Goal: Task Accomplishment & Management: Use online tool/utility

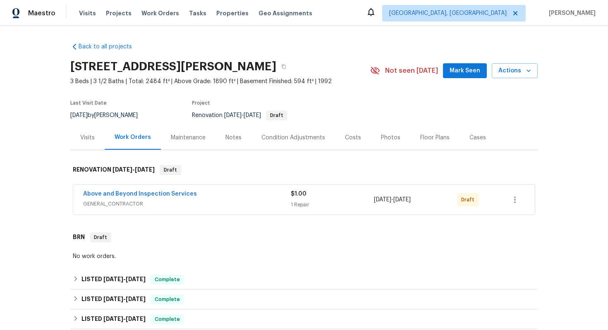
scroll to position [166, 0]
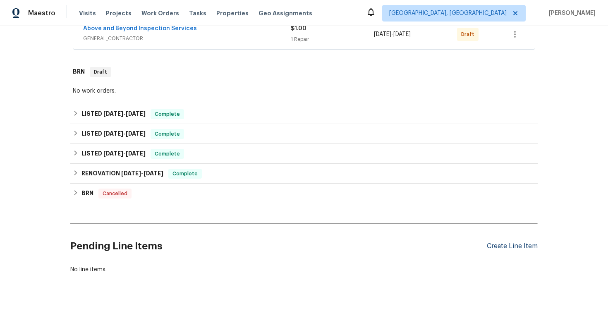
click at [499, 247] on div "Create Line Item" at bounding box center [512, 247] width 51 height 8
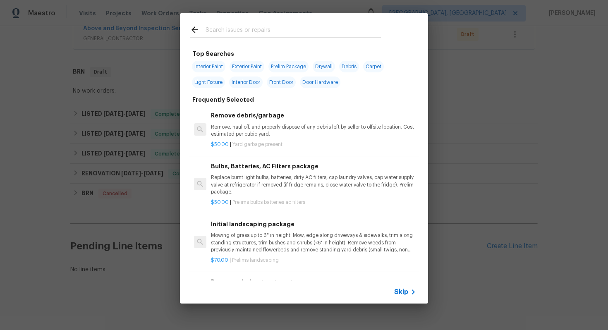
click at [409, 293] on icon at bounding box center [414, 292] width 10 height 10
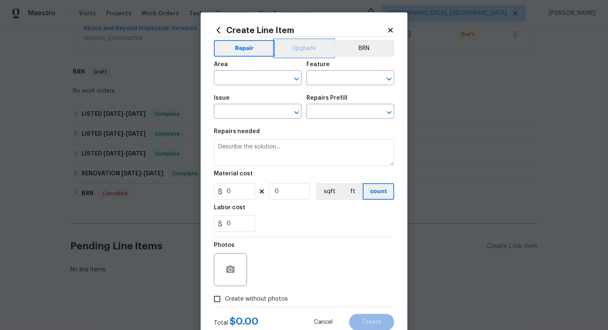
click at [307, 49] on button "Upgrade" at bounding box center [304, 48] width 59 height 17
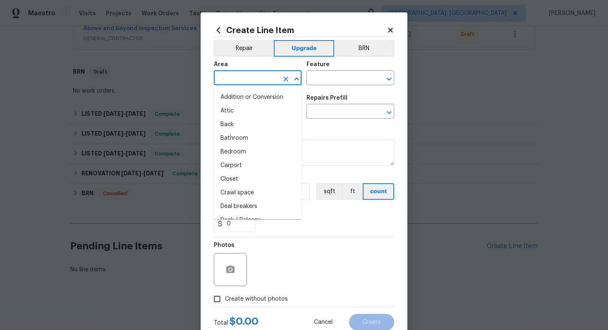
click at [234, 84] on input "text" at bounding box center [246, 78] width 65 height 13
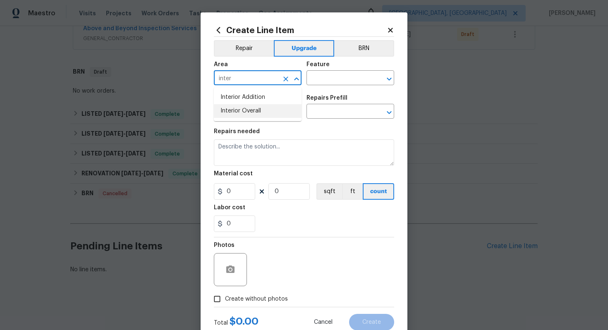
click at [248, 117] on li "Interior Overall" at bounding box center [258, 111] width 88 height 14
type input "Interior Overall"
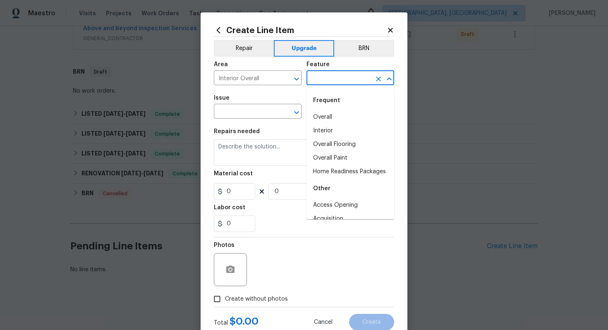
click at [327, 76] on input "text" at bounding box center [339, 78] width 65 height 13
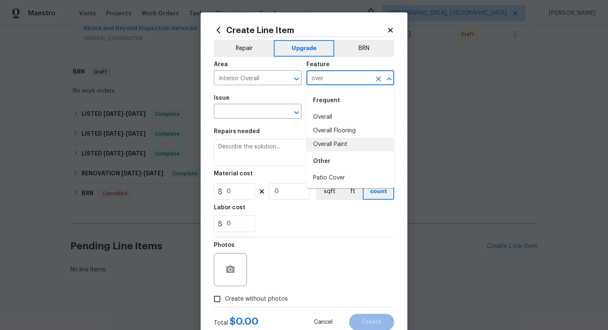
click at [329, 147] on li "Overall Paint" at bounding box center [351, 145] width 88 height 14
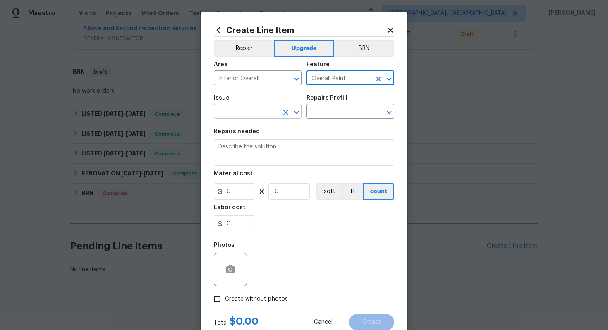
type input "Overall Paint"
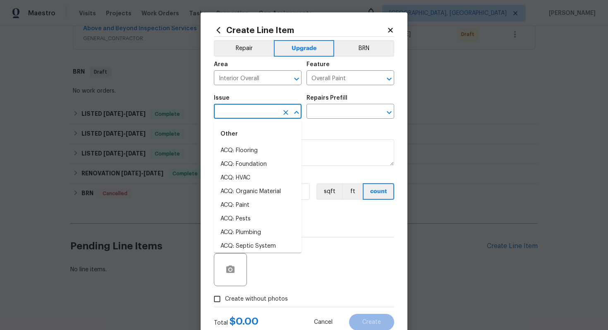
click at [243, 110] on input "text" at bounding box center [246, 112] width 65 height 13
click at [255, 219] on li "Interior Paint" at bounding box center [258, 219] width 88 height 14
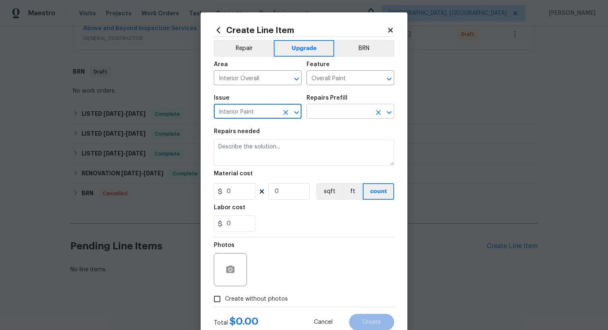
type input "Interior Paint"
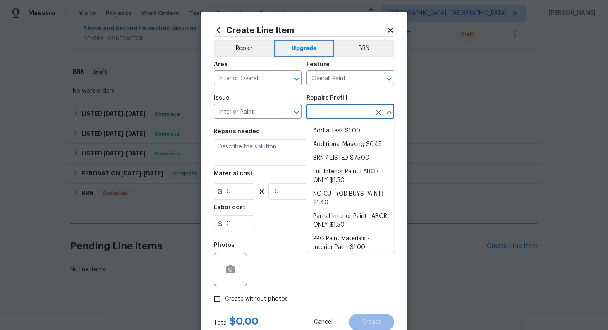
click at [329, 112] on input "text" at bounding box center [339, 112] width 65 height 13
click at [346, 180] on li "Full Interior Paint LABOR ONLY $1.50" at bounding box center [351, 176] width 88 height 22
type input "Full Interior Paint LABOR ONLY $1.50"
type textarea "Full Interior paint - (walls, ceilings, trim, and doors) - PAINT PROVIDED BY OP…"
type input "1.5"
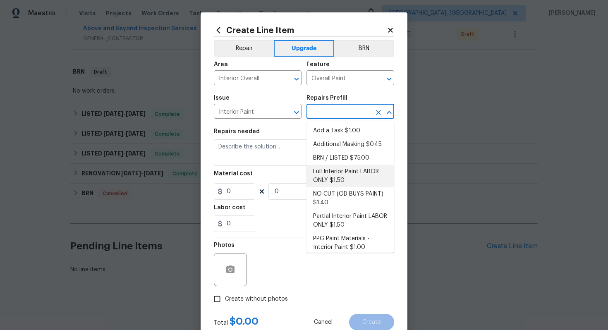
type input "1"
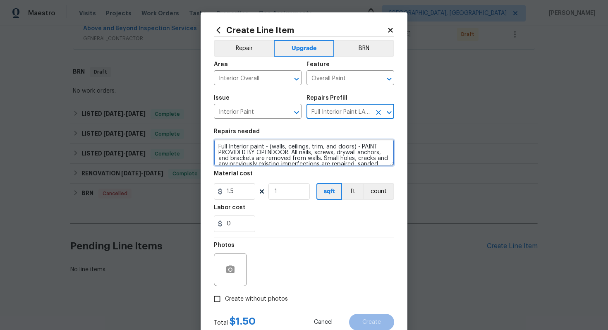
click at [214, 144] on textarea "Full Interior paint - (walls, ceilings, trim, and doors) - PAINT PROVIDED BY OP…" at bounding box center [304, 152] width 180 height 26
type textarea "#sala - Full Interior paint - (walls, ceilings, trim, and doors) - PAINT PROVID…"
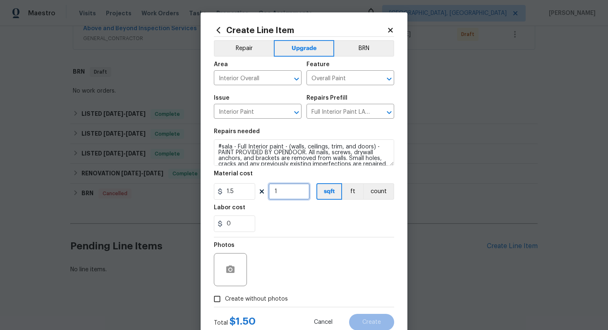
click at [295, 194] on input "1" at bounding box center [289, 191] width 41 height 17
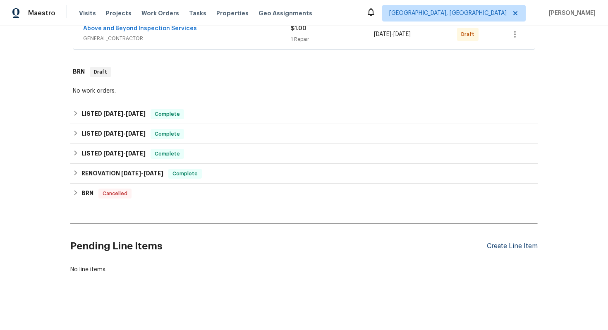
click at [493, 245] on div "Create Line Item" at bounding box center [512, 247] width 51 height 8
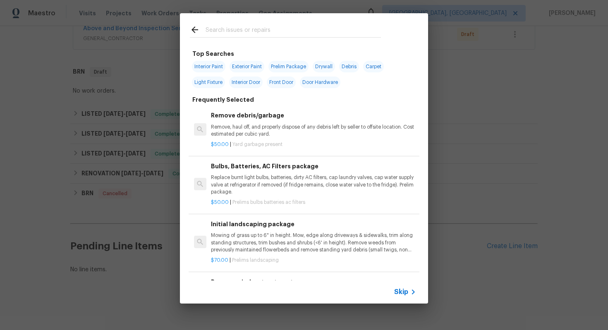
click at [394, 294] on div "Skip" at bounding box center [304, 292] width 248 height 23
click at [401, 292] on span "Skip" at bounding box center [401, 292] width 14 height 8
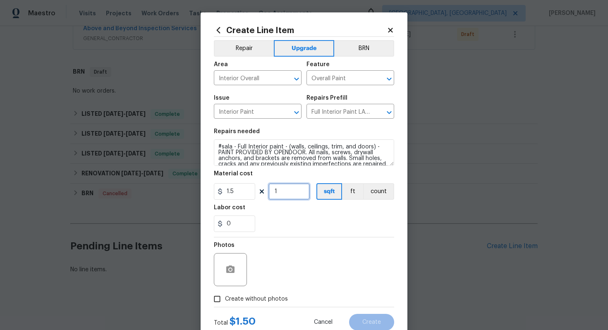
click at [284, 195] on input "1" at bounding box center [289, 191] width 41 height 17
type input "2484"
click at [242, 299] on span "Create without photos" at bounding box center [256, 299] width 63 height 9
click at [225, 299] on input "Create without photos" at bounding box center [217, 299] width 16 height 16
checkbox input "true"
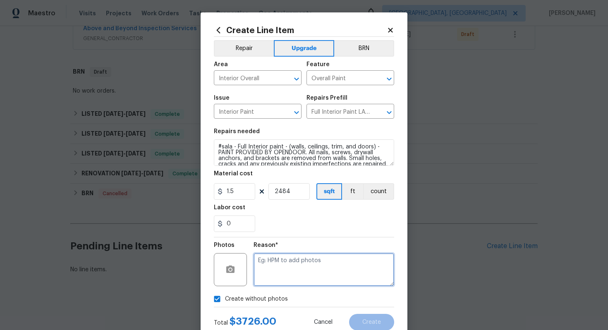
click at [275, 274] on textarea at bounding box center [324, 269] width 141 height 33
type textarea "n/a"
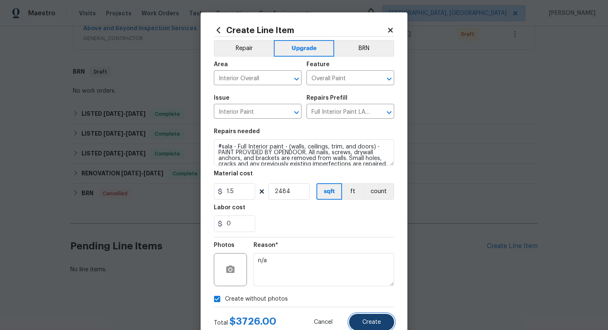
click at [361, 320] on button "Create" at bounding box center [371, 322] width 45 height 17
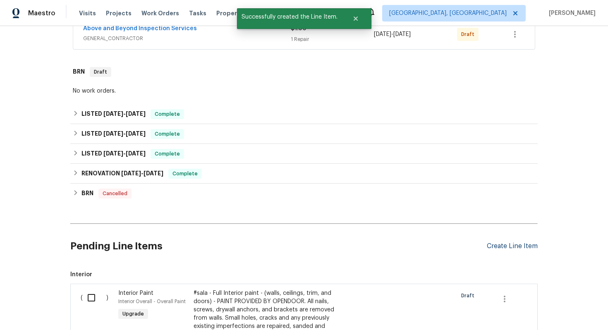
click at [515, 248] on div "Create Line Item" at bounding box center [512, 247] width 51 height 8
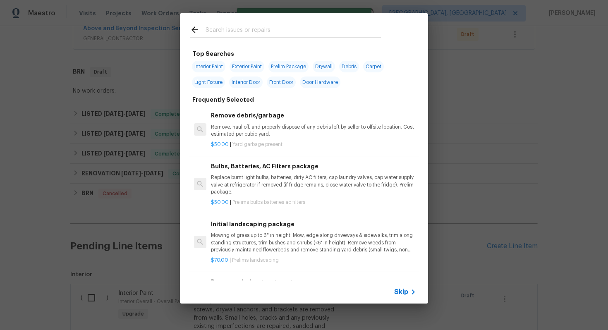
click at [405, 296] on span "Skip" at bounding box center [401, 292] width 14 height 8
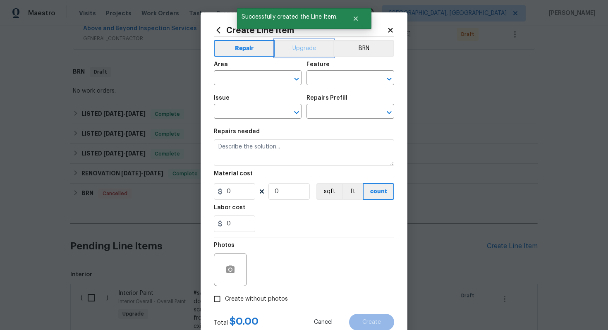
click at [301, 47] on button "Upgrade" at bounding box center [304, 48] width 59 height 17
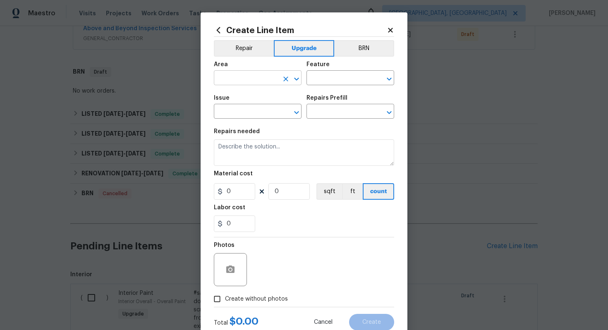
click at [252, 77] on input "text" at bounding box center [246, 78] width 65 height 13
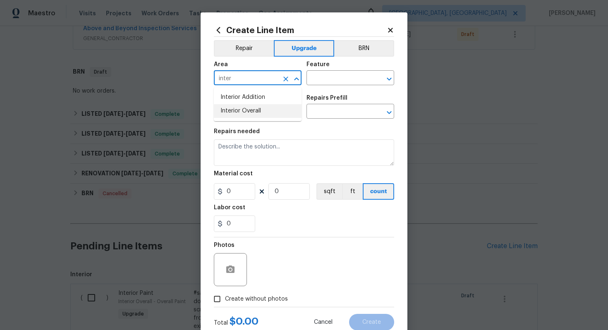
click at [269, 104] on li "Interior Overall" at bounding box center [258, 111] width 88 height 14
type input "Interior Overall"
click at [324, 81] on input "text" at bounding box center [339, 78] width 65 height 13
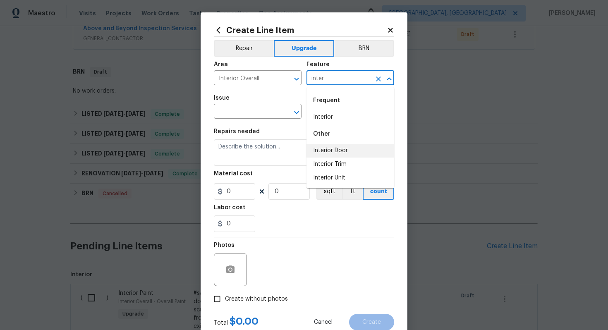
click at [328, 152] on li "Interior Door" at bounding box center [351, 151] width 88 height 14
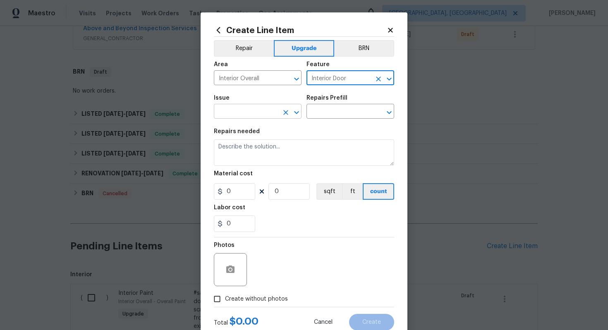
type input "Interior Door"
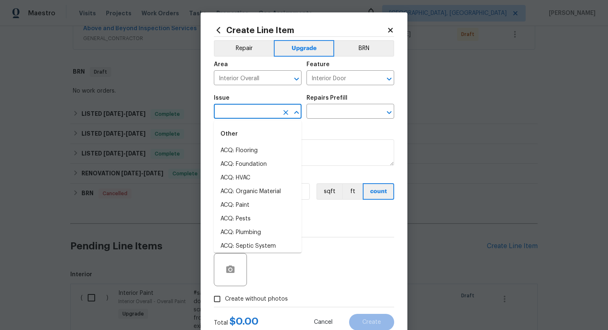
click at [240, 111] on input "text" at bounding box center [246, 112] width 65 height 13
type input "o"
click at [267, 205] on li "Interior Door Hardware" at bounding box center [258, 206] width 88 height 14
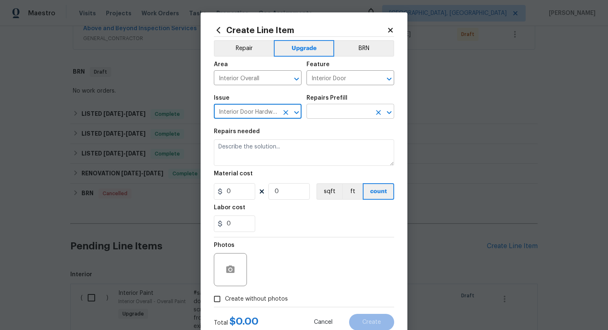
type input "Interior Door Hardware"
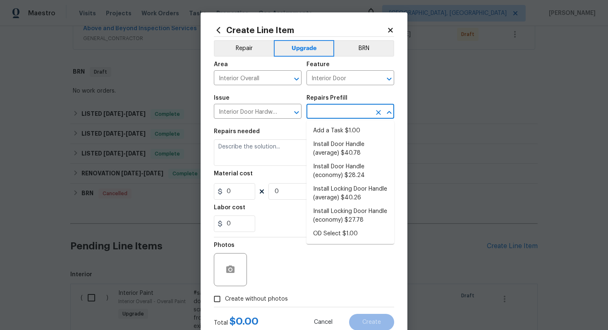
click at [332, 113] on input "text" at bounding box center [339, 112] width 65 height 13
click at [363, 153] on li "Install Door Handle (average) $40.78" at bounding box center [351, 149] width 88 height 22
type input "Install Door Handle (average) $40.78"
type textarea "Remove the existing interior door handle (if present). Install a new (average) …"
type input "40.78"
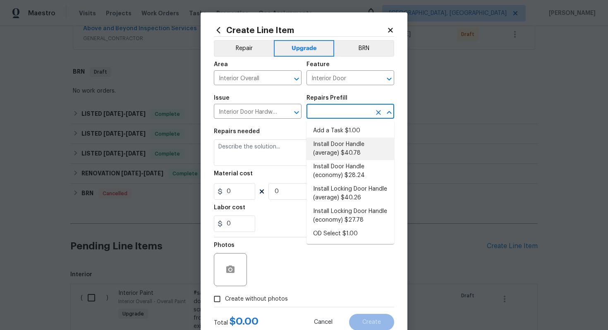
type input "1"
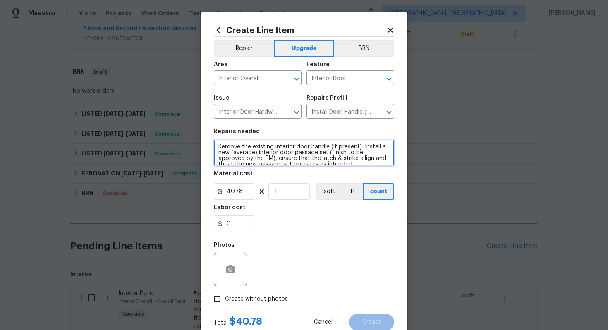
click at [215, 147] on textarea "Remove the existing interior door handle (if present). Install a new (average) …" at bounding box center [304, 152] width 180 height 26
type textarea "#sala - Remove the existing interior door handle (if present). Install a new (a…"
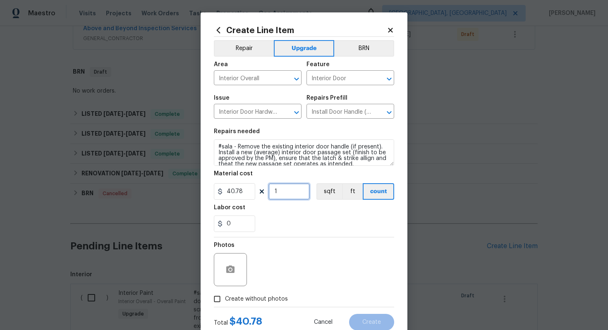
click at [285, 190] on input "1" at bounding box center [289, 191] width 41 height 17
type input "15"
click at [267, 301] on span "Create without photos" at bounding box center [256, 299] width 63 height 9
click at [225, 301] on input "Create without photos" at bounding box center [217, 299] width 16 height 16
checkbox input "true"
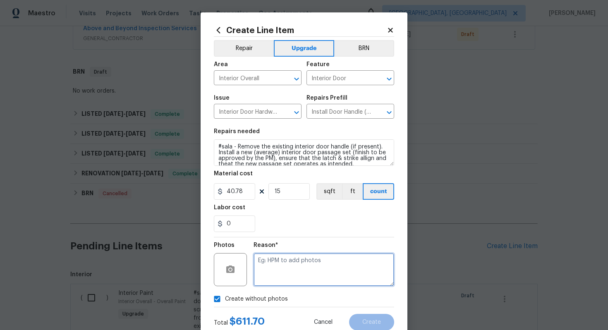
click at [292, 273] on textarea at bounding box center [324, 269] width 141 height 33
type textarea "n/a"
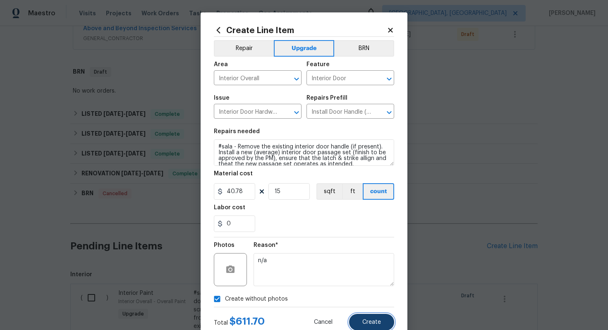
click at [384, 321] on button "Create" at bounding box center [371, 322] width 45 height 17
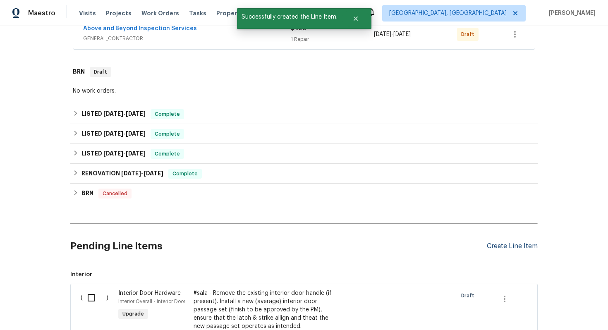
click at [507, 245] on div "Create Line Item" at bounding box center [512, 247] width 51 height 8
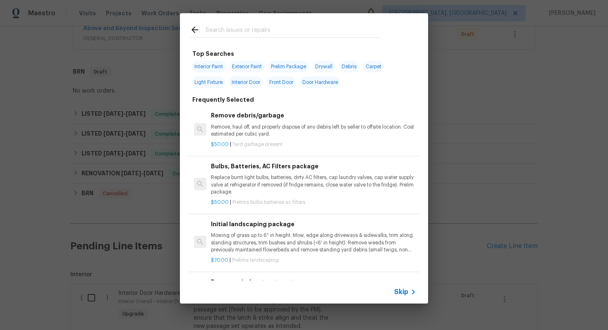
click at [406, 290] on span "Skip" at bounding box center [401, 292] width 14 height 8
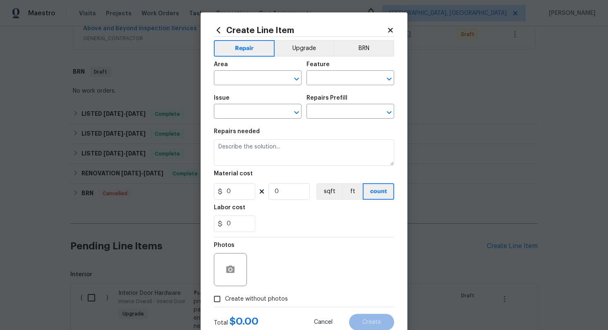
click at [308, 57] on div "Area ​ Feature ​" at bounding box center [304, 74] width 180 height 34
click at [298, 50] on button "Upgrade" at bounding box center [304, 48] width 59 height 17
click at [235, 86] on span "Area ​" at bounding box center [258, 74] width 88 height 34
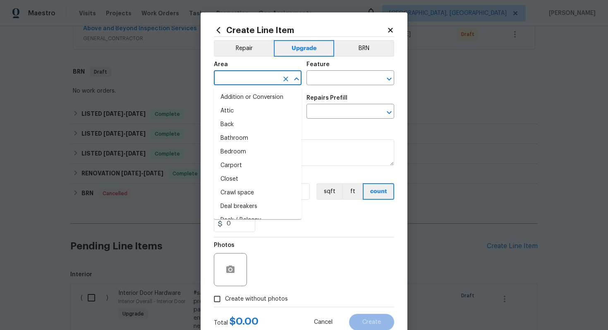
click at [235, 74] on input "text" at bounding box center [246, 78] width 65 height 13
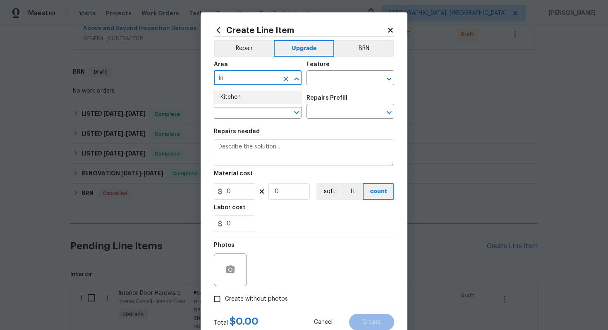
click at [244, 93] on li "Kitchen" at bounding box center [258, 98] width 88 height 14
type input "Kitchen"
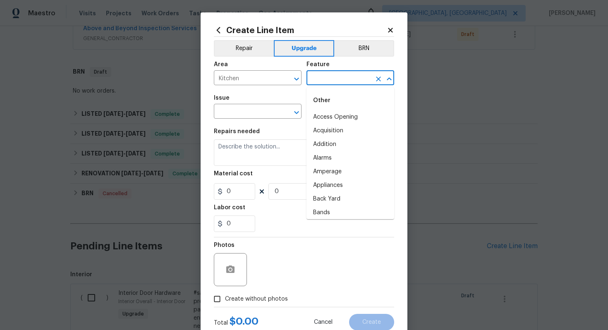
click at [329, 80] on input "text" at bounding box center [339, 78] width 65 height 13
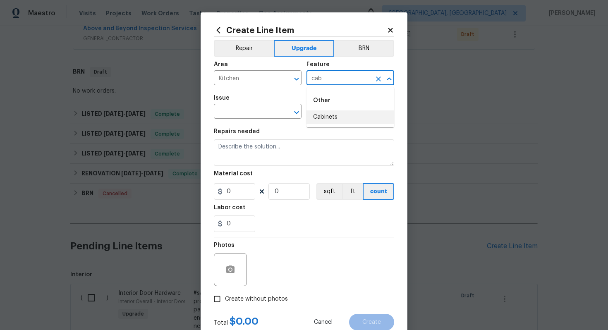
click at [330, 121] on li "Cabinets" at bounding box center [351, 118] width 88 height 14
type input "Cabinets"
click at [260, 116] on input "text" at bounding box center [246, 112] width 65 height 13
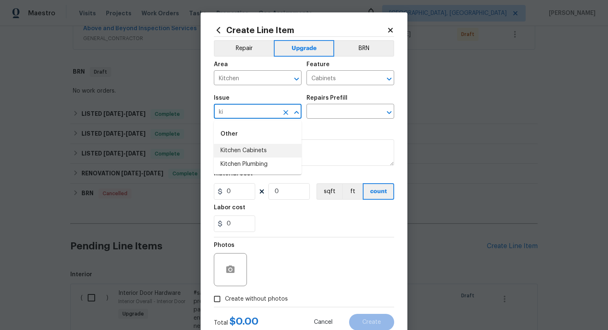
click at [271, 153] on li "Kitchen Cabinets" at bounding box center [258, 151] width 88 height 14
type input "Kitchen Cabinets"
click at [326, 123] on div "Issue Kitchen Cabinets ​ Repairs Prefill ​" at bounding box center [304, 107] width 180 height 34
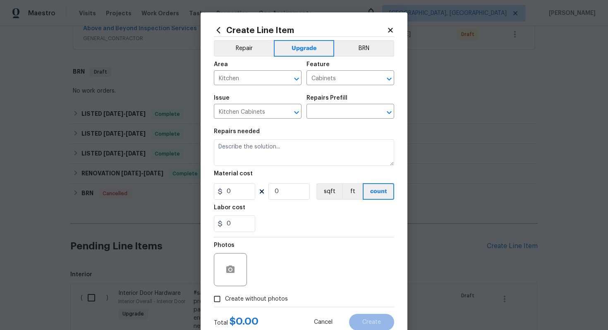
click at [326, 123] on div "Issue Kitchen Cabinets ​ Repairs Prefill ​" at bounding box center [304, 107] width 180 height 34
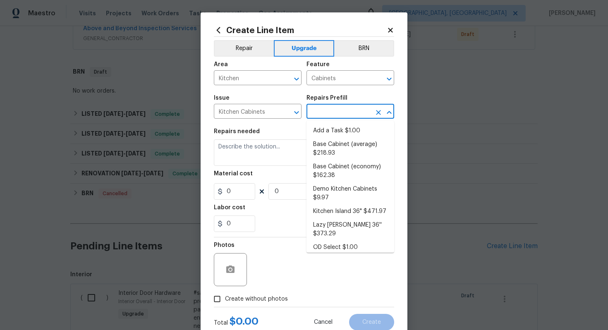
click at [326, 117] on input "text" at bounding box center [339, 112] width 65 height 13
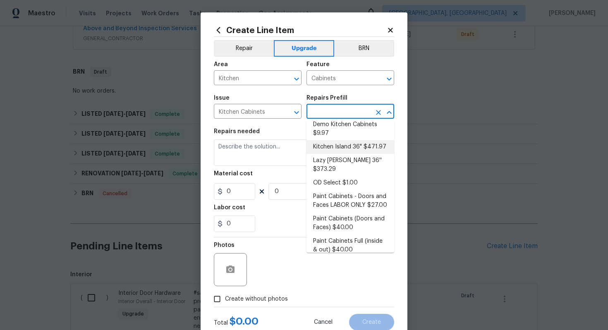
scroll to position [80, 0]
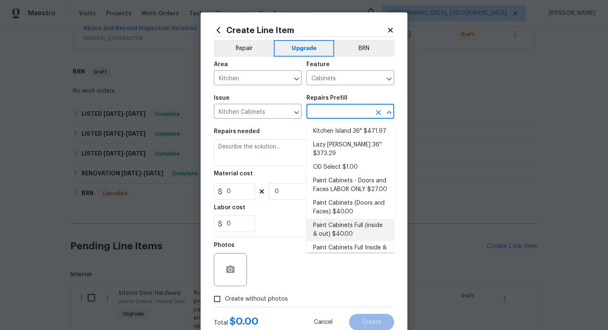
click at [380, 219] on li "Paint Cabinets Full (inside & out) $40.00" at bounding box center [351, 230] width 88 height 22
type input "Paint Cabinets Full (inside & out) $40.00"
type textarea "Prep, sand, mask and apply 2 coats of paint to the kitchen cabinet doors, inter…"
type input "40"
type input "1"
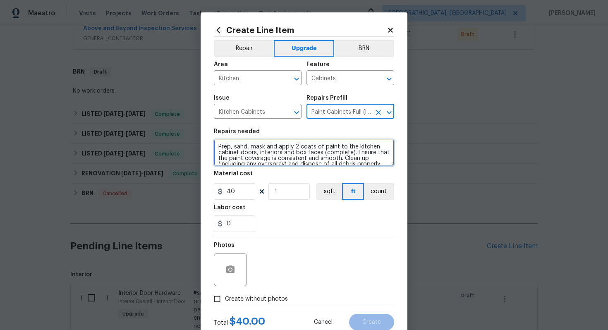
click at [217, 146] on textarea "Prep, sand, mask and apply 2 coats of paint to the kitchen cabinet doors, inter…" at bounding box center [304, 152] width 180 height 26
type textarea "#sala - Prep, sand, mask and apply 2 coats of paint to the kitchen cabinet door…"
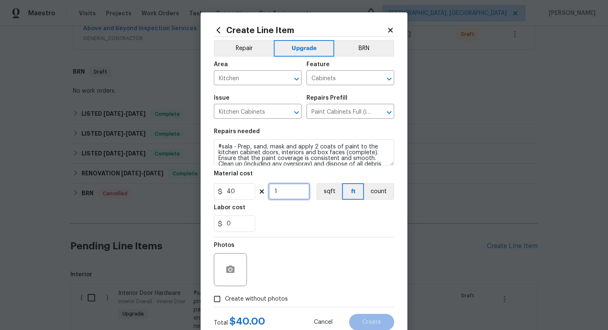
click at [295, 187] on input "1" at bounding box center [289, 191] width 41 height 17
type input "60"
click at [268, 300] on span "Create without photos" at bounding box center [256, 299] width 63 height 9
click at [225, 300] on input "Create without photos" at bounding box center [217, 299] width 16 height 16
checkbox input "true"
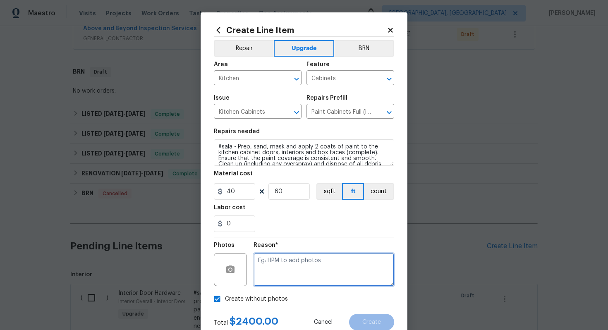
click at [280, 263] on textarea at bounding box center [324, 269] width 141 height 33
type textarea "n/a"
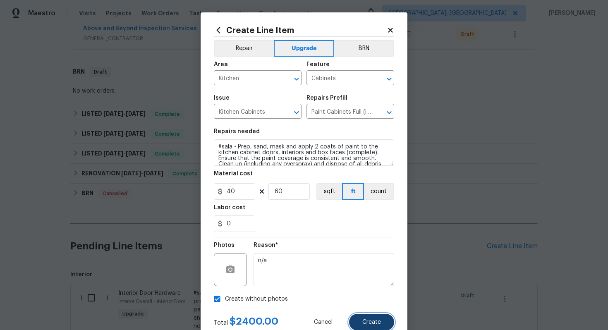
click at [377, 318] on button "Create" at bounding box center [371, 322] width 45 height 17
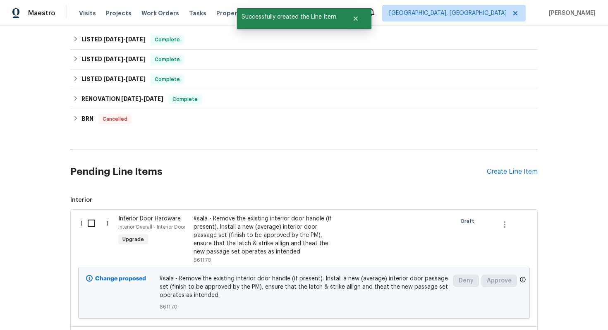
scroll to position [214, 0]
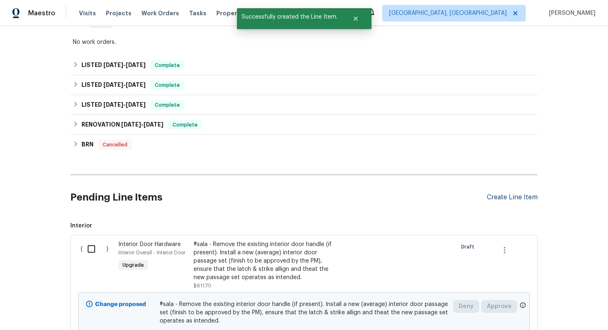
click at [526, 197] on div "Create Line Item" at bounding box center [512, 198] width 51 height 8
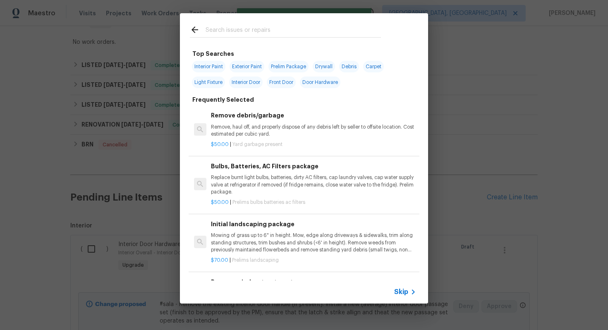
click at [404, 292] on span "Skip" at bounding box center [401, 292] width 14 height 8
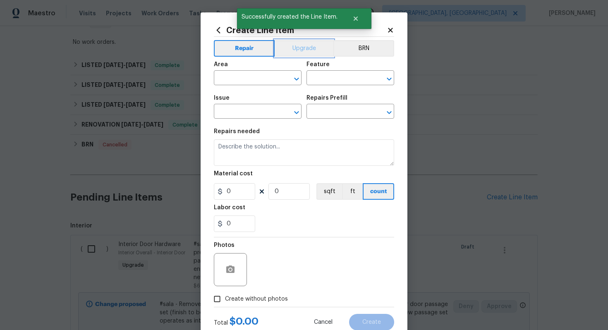
click at [298, 55] on button "Upgrade" at bounding box center [304, 48] width 59 height 17
click at [257, 78] on input "text" at bounding box center [246, 78] width 65 height 13
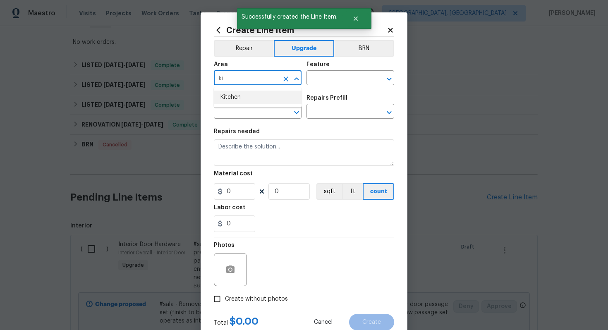
click at [244, 103] on li "Kitchen" at bounding box center [258, 98] width 88 height 14
type input "Kitchen"
click at [336, 77] on input "text" at bounding box center [339, 78] width 65 height 13
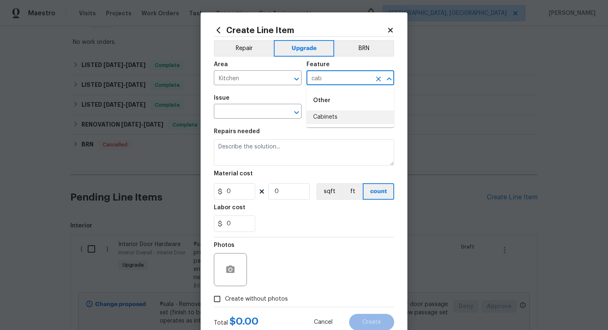
click at [334, 119] on li "Cabinets" at bounding box center [351, 118] width 88 height 14
type input "Cabinets"
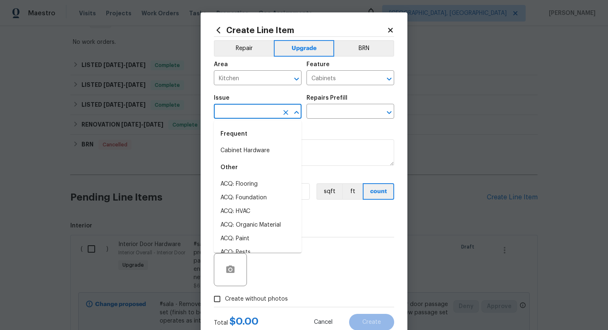
click at [238, 112] on input "text" at bounding box center [246, 112] width 65 height 13
click at [250, 154] on li "Cabinet Hardware" at bounding box center [258, 151] width 88 height 14
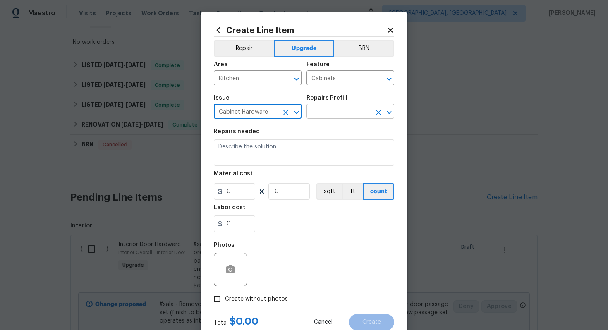
type input "Cabinet Hardware"
click at [321, 118] on input "text" at bounding box center [339, 112] width 65 height 13
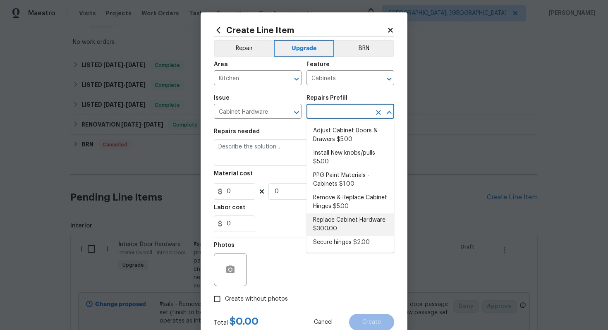
click at [338, 221] on li "Replace Cabinet Hardware $300.00" at bounding box center [351, 225] width 88 height 22
type input "Replace Cabinet Hardware $300.00"
type textarea "Replace cabinet hardware with new hinges and pulls. HPM to provide specs"
type input "300"
type input "1"
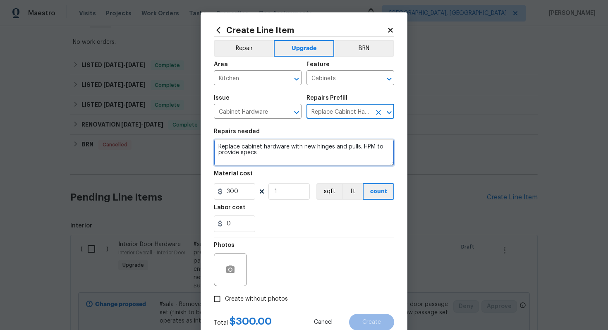
click at [217, 146] on textarea "Replace cabinet hardware with new hinges and pulls. HPM to provide specs" at bounding box center [304, 152] width 180 height 26
type textarea "#sala - Replace cabinet hardware with new hinges and pulls. HPM to provide specs"
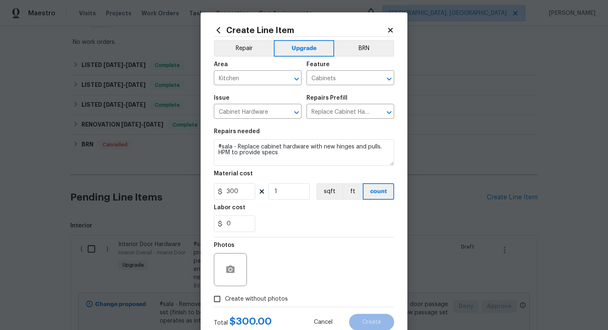
click at [278, 294] on label "Create without photos" at bounding box center [248, 299] width 79 height 16
click at [225, 294] on input "Create without photos" at bounding box center [217, 299] width 16 height 16
checkbox input "true"
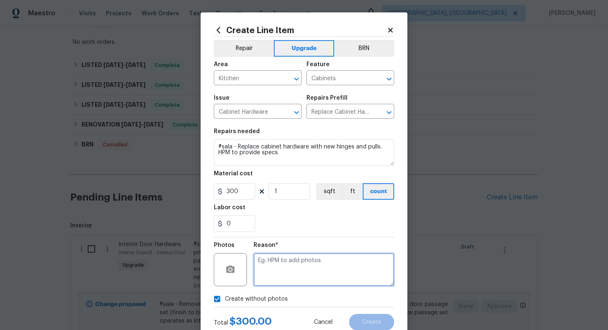
click at [284, 267] on textarea at bounding box center [324, 269] width 141 height 33
type textarea "n/a"
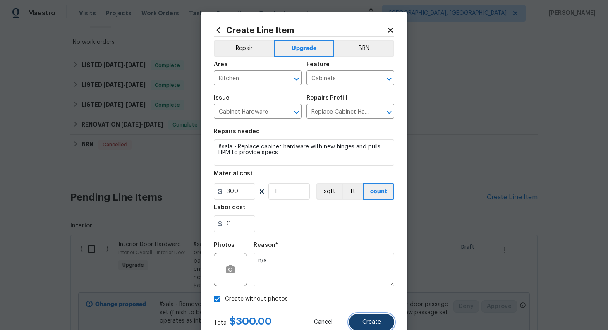
click at [362, 320] on button "Create" at bounding box center [371, 322] width 45 height 17
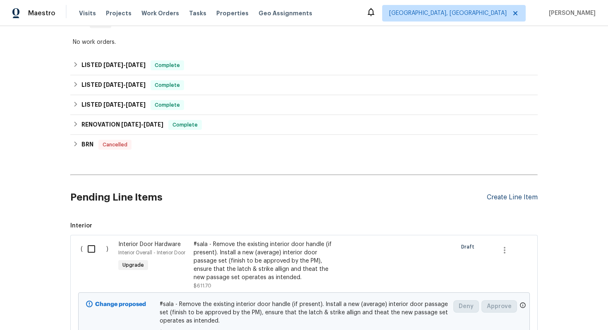
click at [518, 194] on div "Create Line Item" at bounding box center [512, 198] width 51 height 8
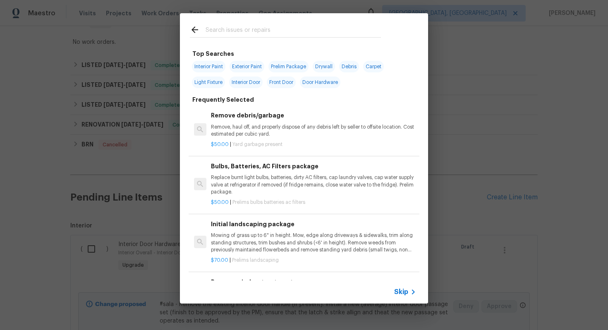
click at [399, 291] on span "Skip" at bounding box center [401, 292] width 14 height 8
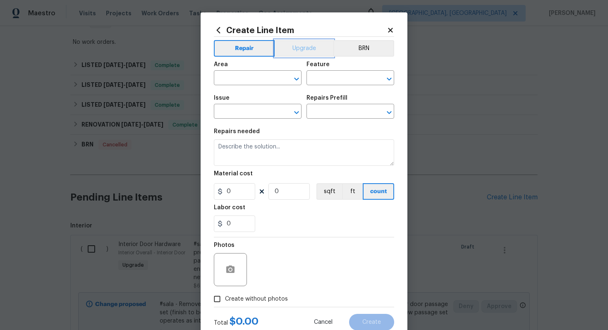
click at [298, 48] on button "Upgrade" at bounding box center [304, 48] width 59 height 17
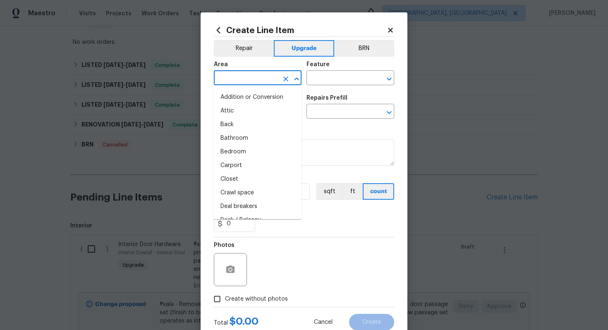
click at [253, 73] on input "text" at bounding box center [246, 78] width 65 height 13
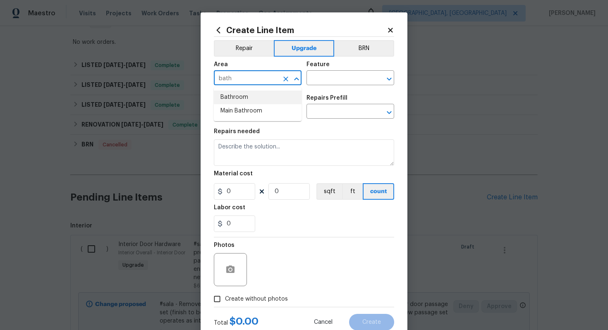
click at [250, 99] on li "Bathroom" at bounding box center [258, 98] width 88 height 14
type input "Bathroom"
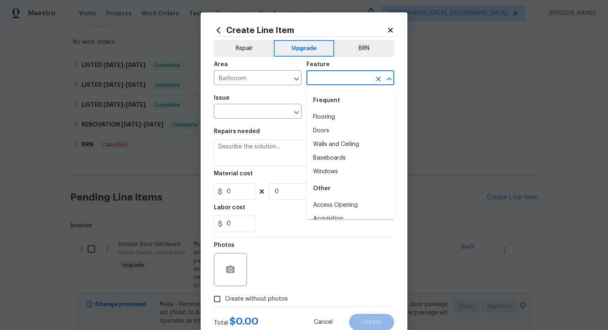
click at [316, 85] on input "text" at bounding box center [339, 78] width 65 height 13
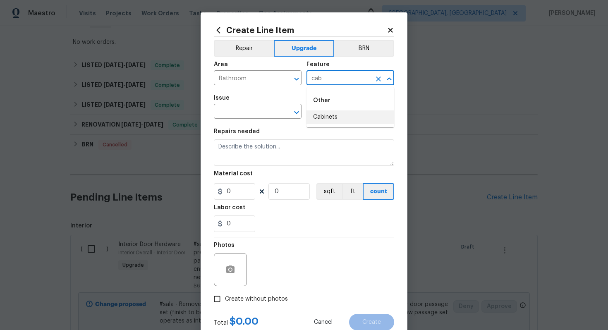
click at [322, 121] on li "Cabinets" at bounding box center [351, 118] width 88 height 14
type input "Cabinets"
click at [253, 115] on input "text" at bounding box center [246, 112] width 65 height 13
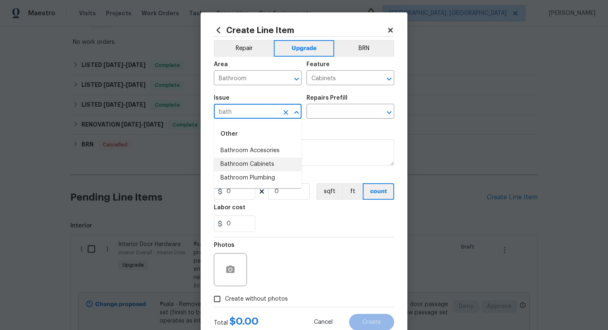
click at [255, 161] on li "Bathroom Cabinets" at bounding box center [258, 165] width 88 height 14
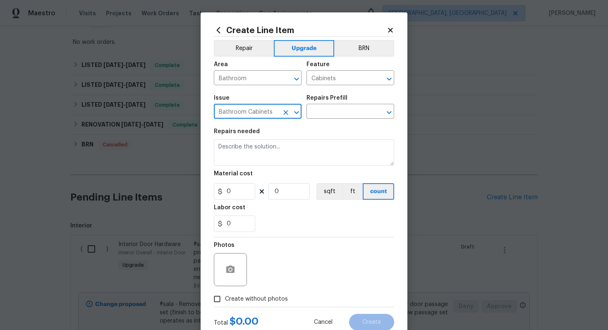
type input "Bathroom Cabinets"
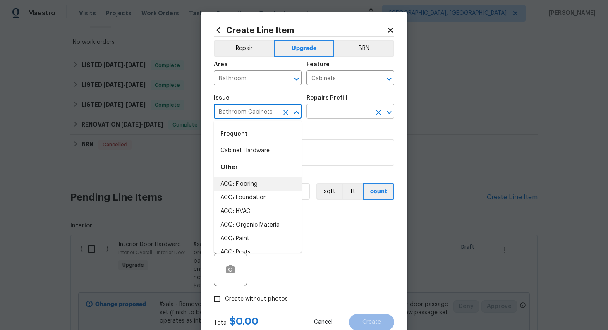
click at [327, 113] on input "text" at bounding box center [339, 112] width 65 height 13
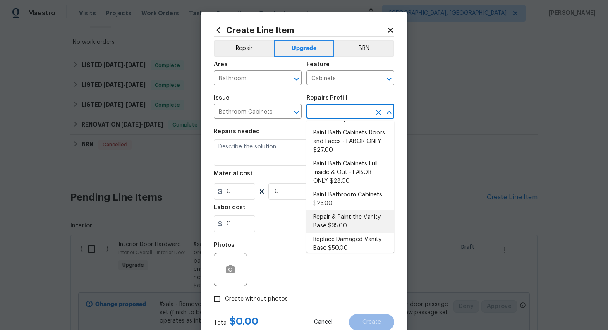
scroll to position [120, 0]
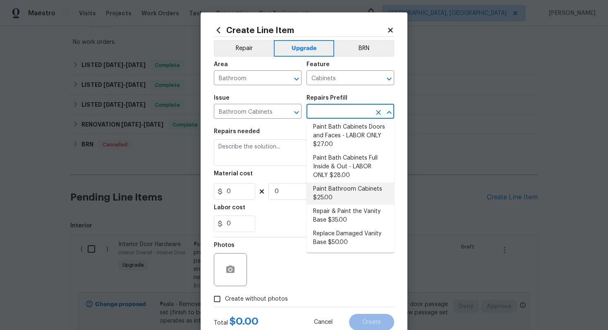
click at [344, 192] on li "Paint Bathroom Cabinets $25.00" at bounding box center [351, 194] width 88 height 22
type input "Paint Bathroom Cabinets $25.00"
type textarea "Prep, sand, mask and apply 2 coats of paint to the bathroom cabinet doors, inte…"
type input "25"
type input "1"
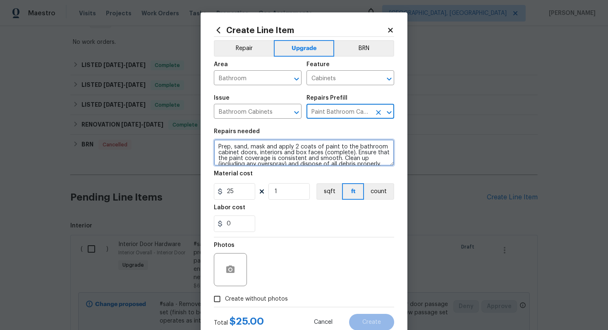
click at [217, 143] on textarea "Prep, sand, mask and apply 2 coats of paint to the bathroom cabinet doors, inte…" at bounding box center [304, 152] width 180 height 26
type textarea "#sala - Both bathrooms - Prep, sand, mask and apply 2 coats of paint to the bat…"
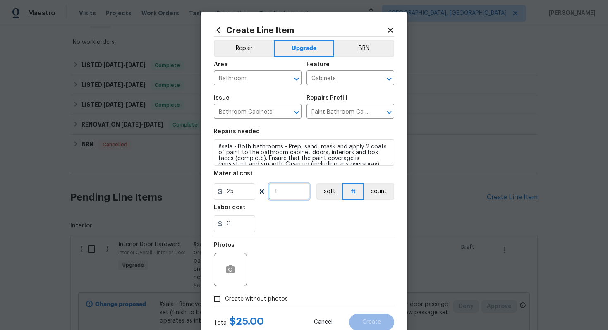
click at [288, 194] on input "1" at bounding box center [289, 191] width 41 height 17
type input "40"
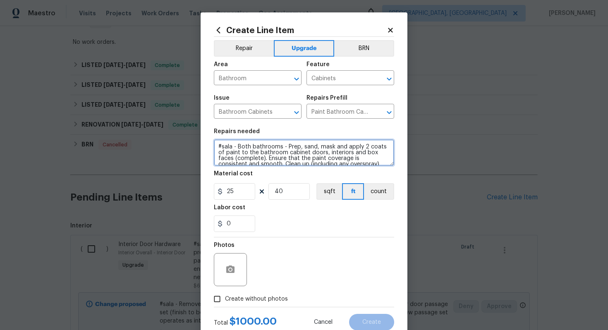
drag, startPoint x: 238, startPoint y: 148, endPoint x: 281, endPoint y: 147, distance: 42.6
click at [281, 147] on textarea "#sala - Both bathrooms - Prep, sand, mask and apply 2 coats of paint to the bat…" at bounding box center [304, 152] width 180 height 26
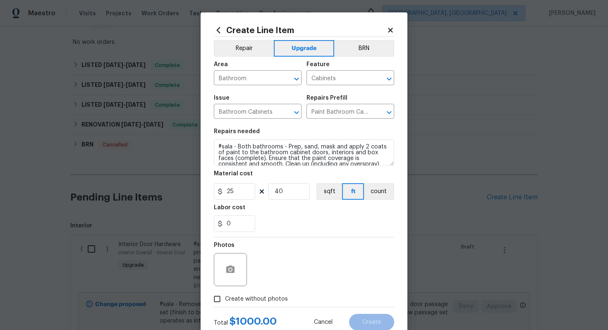
click at [237, 298] on span "Create without photos" at bounding box center [256, 299] width 63 height 9
click at [225, 298] on input "Create without photos" at bounding box center [217, 299] width 16 height 16
checkbox input "true"
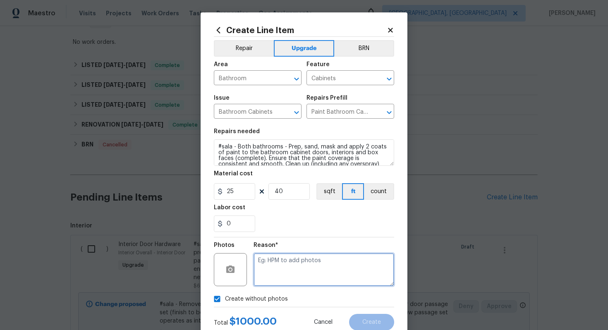
click at [346, 267] on textarea at bounding box center [324, 269] width 141 height 33
type textarea "n/a"
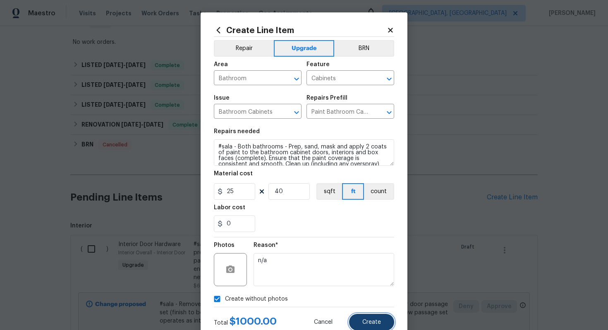
click at [383, 324] on button "Create" at bounding box center [371, 322] width 45 height 17
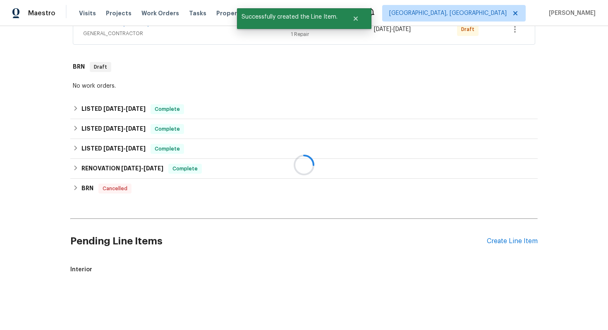
scroll to position [214, 0]
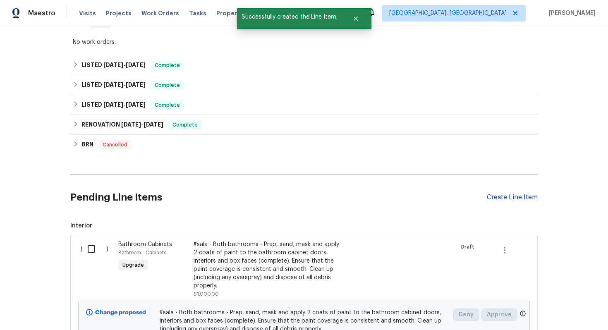
click at [500, 199] on div "Create Line Item" at bounding box center [512, 198] width 51 height 8
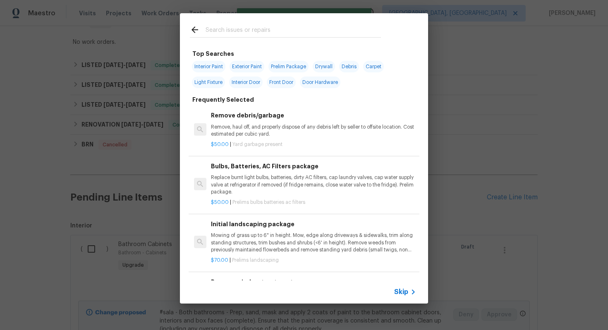
click at [399, 297] on div "Skip" at bounding box center [406, 292] width 24 height 10
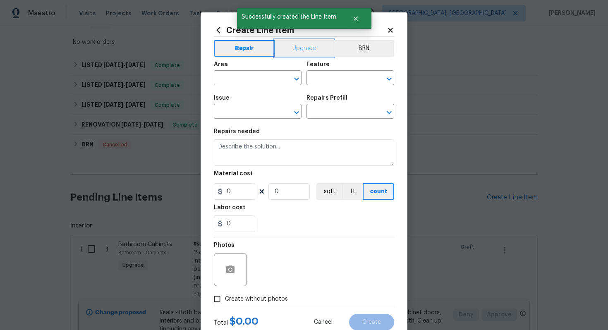
click at [307, 50] on button "Upgrade" at bounding box center [304, 48] width 59 height 17
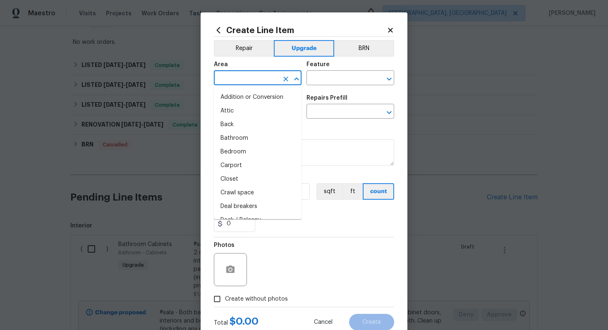
click at [229, 81] on input "text" at bounding box center [246, 78] width 65 height 13
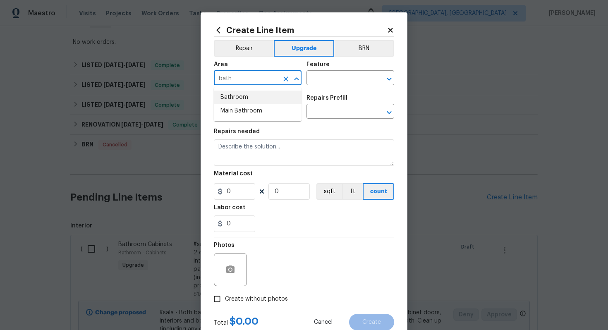
click at [234, 96] on li "Bathroom" at bounding box center [258, 98] width 88 height 14
type input "Bathroom"
click at [326, 79] on input "text" at bounding box center [339, 78] width 65 height 13
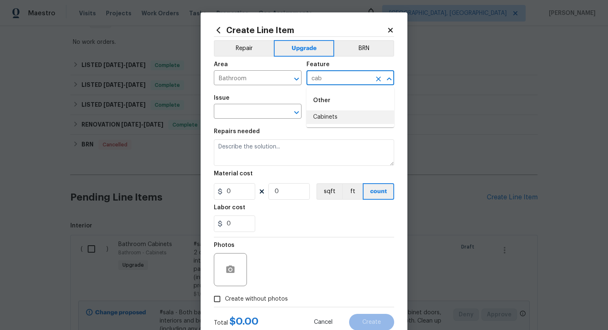
click at [324, 120] on li "Cabinets" at bounding box center [351, 118] width 88 height 14
type input "Cabinets"
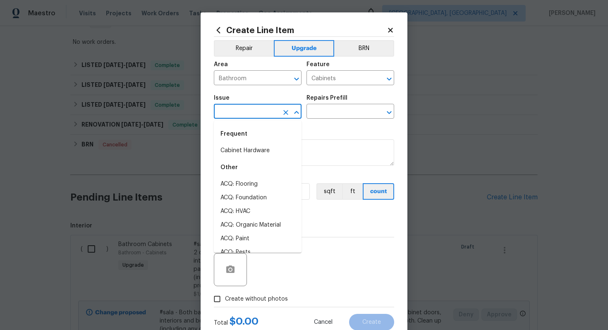
click at [235, 113] on input "text" at bounding box center [246, 112] width 65 height 13
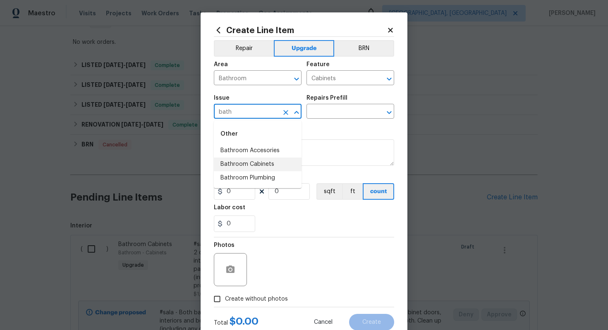
click at [253, 165] on li "Bathroom Cabinets" at bounding box center [258, 165] width 88 height 14
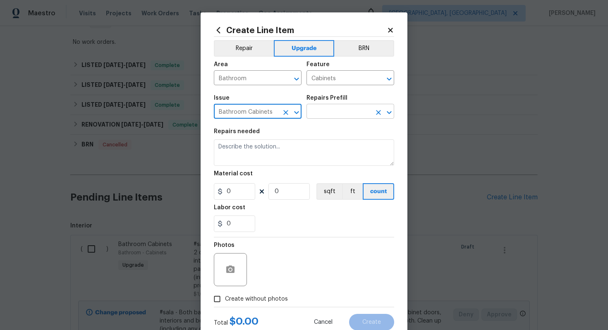
type input "Bathroom Cabinets"
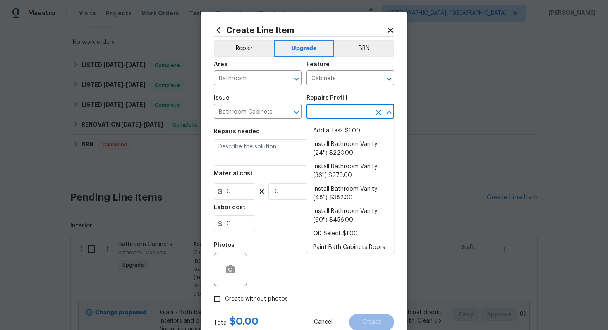
click at [328, 109] on input "text" at bounding box center [339, 112] width 65 height 13
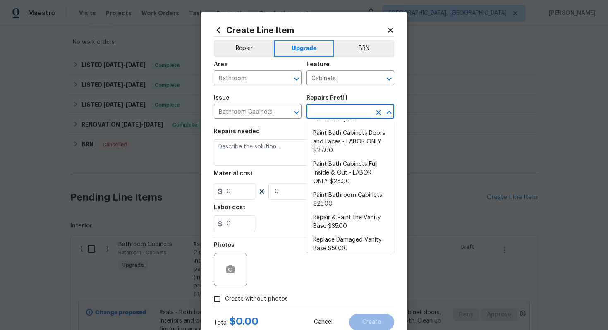
scroll to position [120, 0]
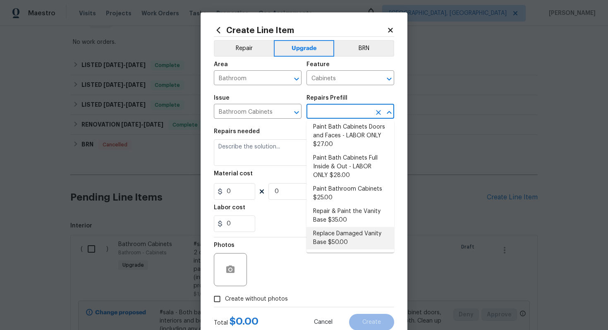
click at [339, 241] on li "Replace Damaged Vanity Base $50.00" at bounding box center [351, 238] width 88 height 22
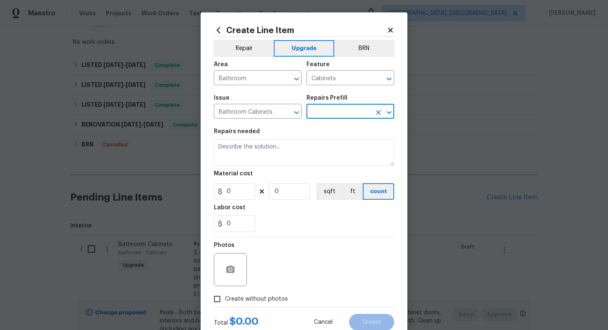
type input "Replace Damaged Vanity Base $50.00"
type textarea "Remove the existing/damage cabinet base and replace with new. Ensure that the n…"
type input "50"
type input "1"
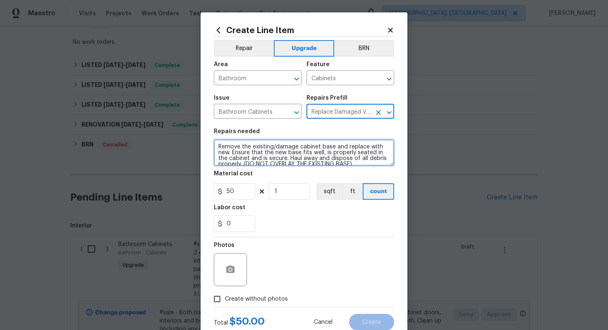
click at [214, 147] on textarea "Remove the existing/damage cabinet base and replace with new. Ensure that the n…" at bounding box center [304, 152] width 180 height 26
paste textarea "Both bathrooms"
type textarea "#sala - Both bathrooms - Remove the existing/damage cabinet base and replace wi…"
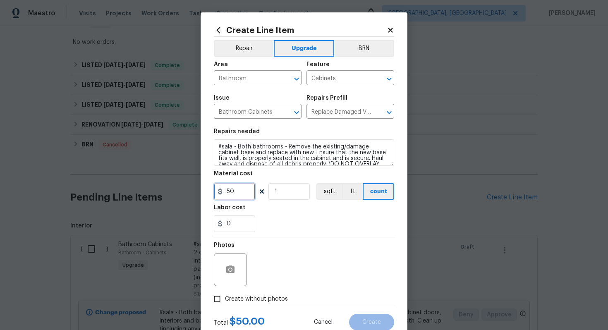
click at [246, 187] on input "50" at bounding box center [234, 191] width 41 height 17
type input "75"
click at [272, 298] on span "Create without photos" at bounding box center [256, 299] width 63 height 9
click at [225, 298] on input "Create without photos" at bounding box center [217, 299] width 16 height 16
checkbox input "true"
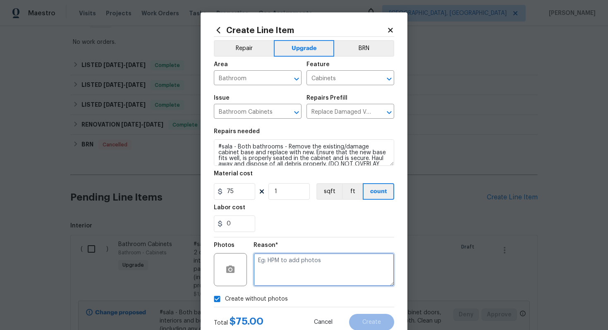
click at [285, 281] on textarea at bounding box center [324, 269] width 141 height 33
type textarea "n/a"
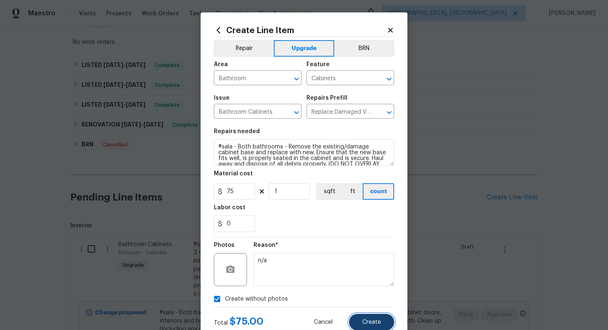
click at [367, 325] on span "Create" at bounding box center [372, 323] width 19 height 6
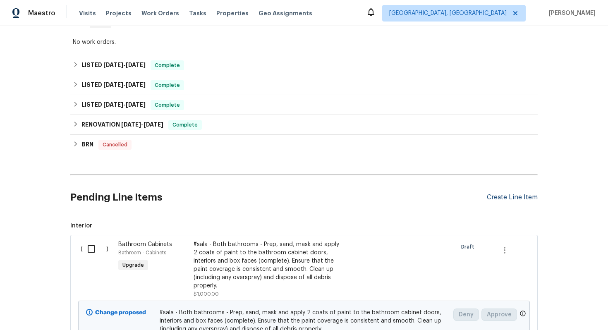
click at [512, 198] on div "Create Line Item" at bounding box center [512, 198] width 51 height 8
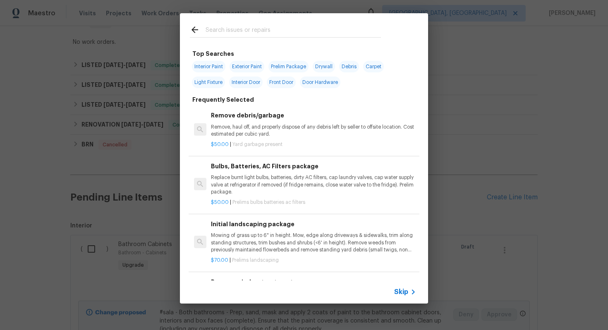
click at [401, 289] on span "Skip" at bounding box center [401, 292] width 14 height 8
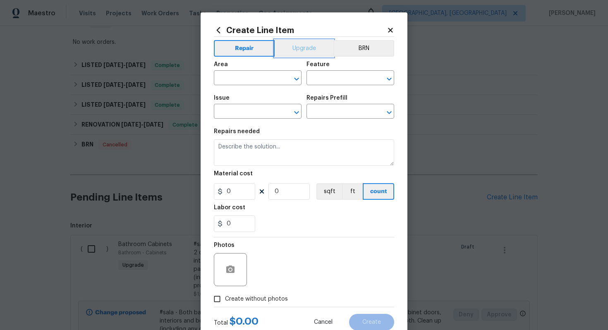
click at [294, 45] on button "Upgrade" at bounding box center [304, 48] width 59 height 17
click at [261, 73] on input "text" at bounding box center [246, 78] width 65 height 13
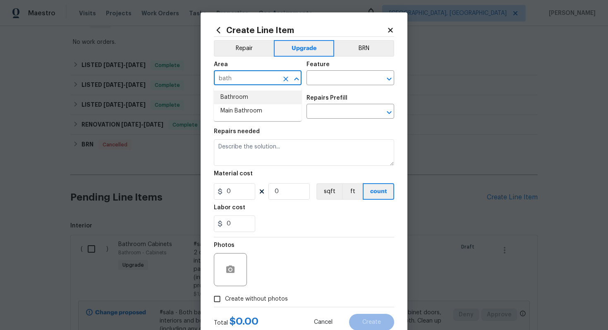
click at [245, 92] on li "Bathroom" at bounding box center [258, 98] width 88 height 14
type input "Bathroom"
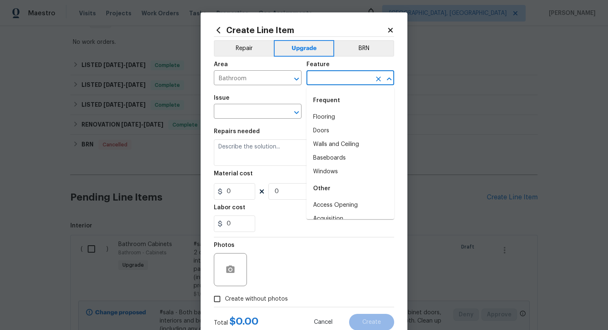
click at [318, 79] on input "text" at bounding box center [339, 78] width 65 height 13
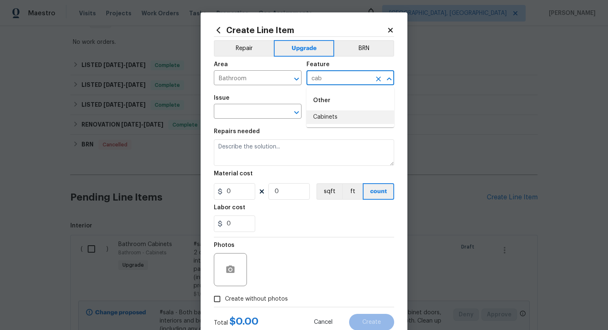
click at [322, 123] on li "Cabinets" at bounding box center [351, 118] width 88 height 14
type input "Cabinets"
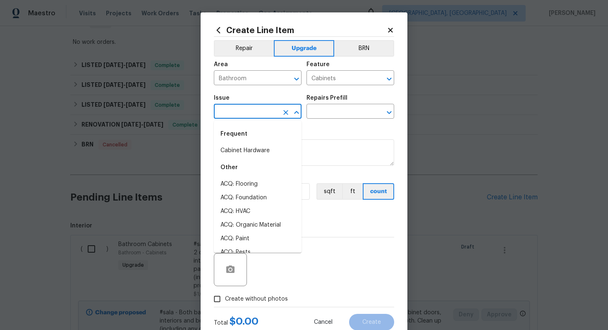
click at [242, 110] on input "text" at bounding box center [246, 112] width 65 height 13
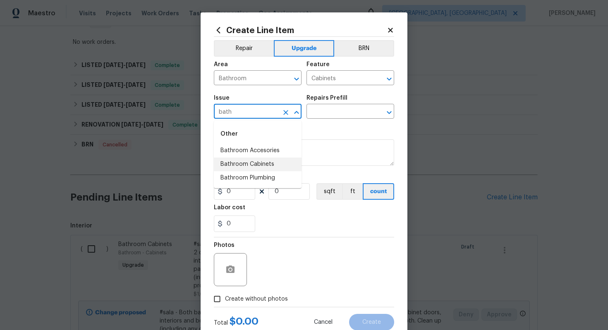
click at [260, 168] on li "Bathroom Cabinets" at bounding box center [258, 165] width 88 height 14
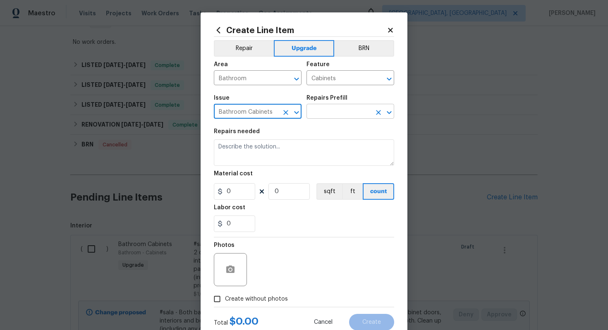
type input "Bathroom Cabinets"
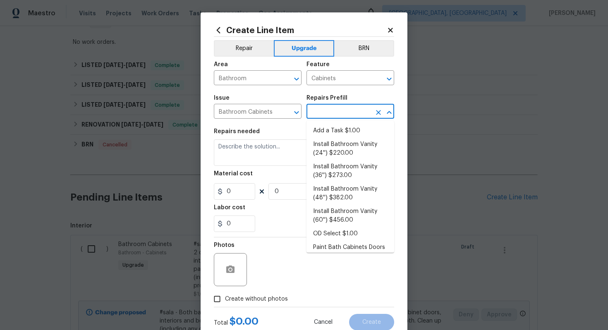
click at [329, 112] on input "text" at bounding box center [339, 112] width 65 height 13
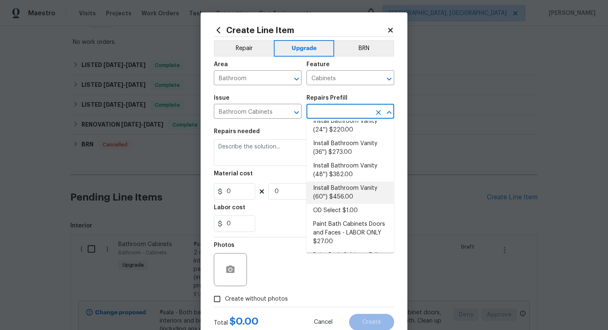
scroll to position [0, 0]
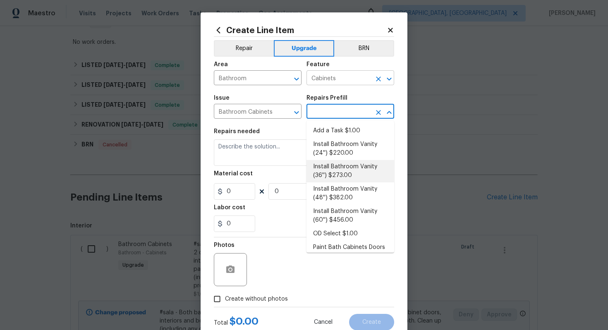
click at [325, 79] on input "Cabinets" at bounding box center [339, 78] width 65 height 13
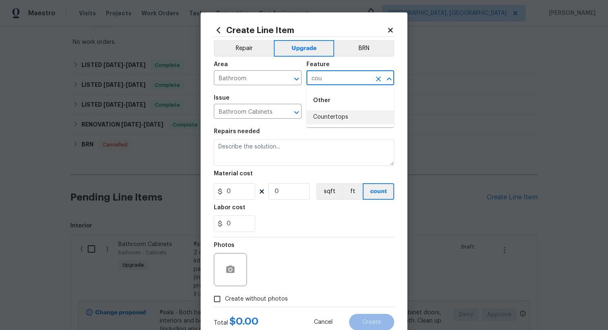
click at [328, 118] on li "Countertops" at bounding box center [351, 118] width 88 height 14
type input "Countertops"
click at [255, 125] on section "Repairs needed Material cost 0 0 sqft ft count Labor cost 0" at bounding box center [304, 180] width 180 height 113
click at [255, 124] on span "Issue Bathroom Cabinets ​" at bounding box center [258, 107] width 88 height 34
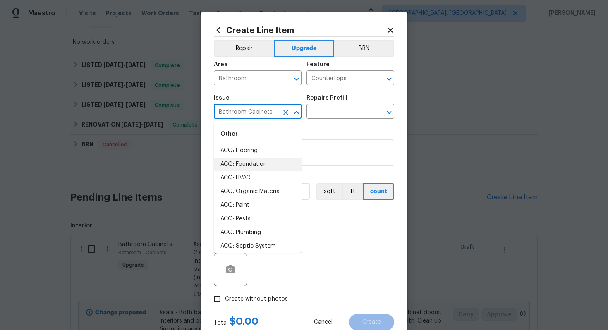
click at [255, 110] on input "Bathroom Cabinets" at bounding box center [246, 112] width 65 height 13
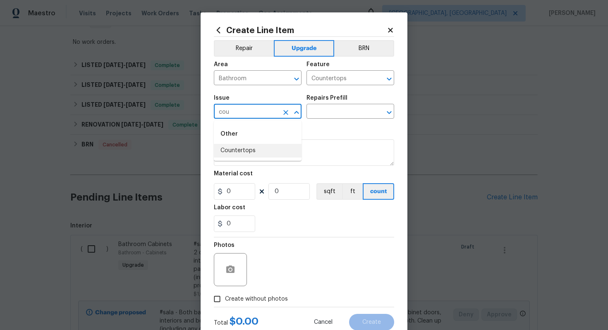
click at [251, 154] on li "Countertops" at bounding box center [258, 151] width 88 height 14
type input "Countertops"
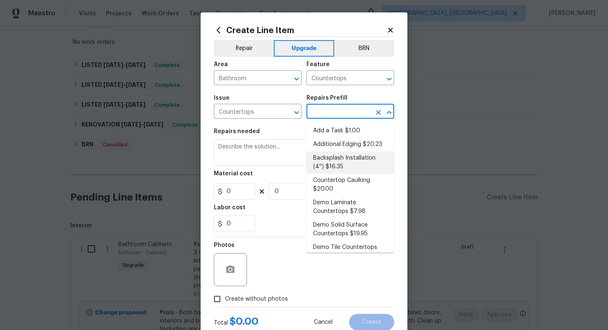
click at [344, 113] on input "text" at bounding box center [339, 112] width 65 height 13
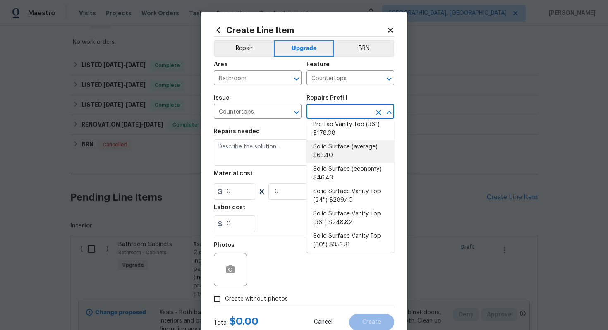
scroll to position [220, 0]
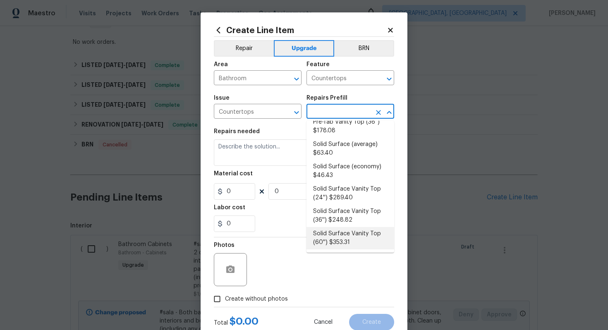
click at [349, 240] on li "Solid Surface Vanity Top (60'') $353.31" at bounding box center [351, 238] width 88 height 22
type input "Solid Surface Vanity Top (60'') $353.31"
type textarea "Remove the existing 60'' vanity countertop to ensure that no damage is done to …"
type input "353.31"
type input "1"
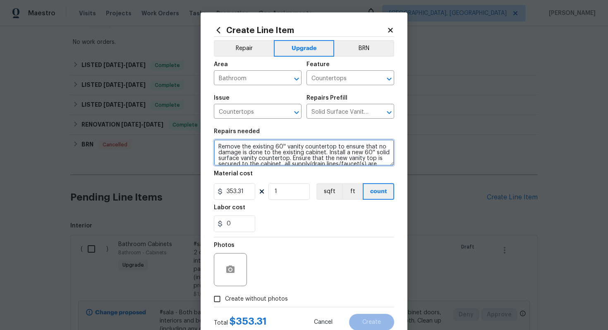
click at [216, 145] on textarea "Remove the existing 60'' vanity countertop to ensure that no damage is done to …" at bounding box center [304, 152] width 180 height 26
type textarea "#sala - Remove the existing 60'' vanity countertop to ensure that no damage is …"
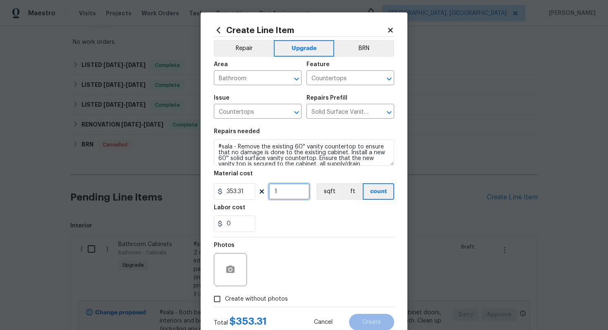
click at [294, 194] on input "1" at bounding box center [289, 191] width 41 height 17
type input "1"
click at [236, 190] on input "353.31" at bounding box center [234, 191] width 41 height 17
type input "500"
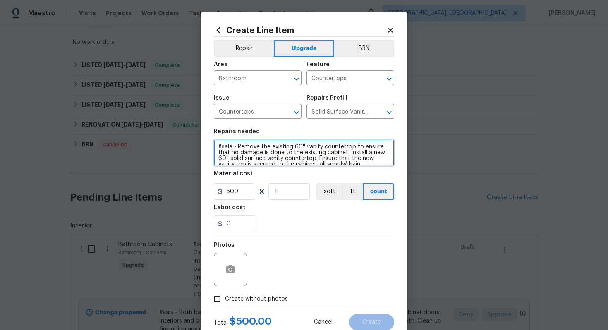
click at [238, 144] on textarea "#sala - Remove the existing 60'' vanity countertop to ensure that no damage is …" at bounding box center [304, 152] width 180 height 26
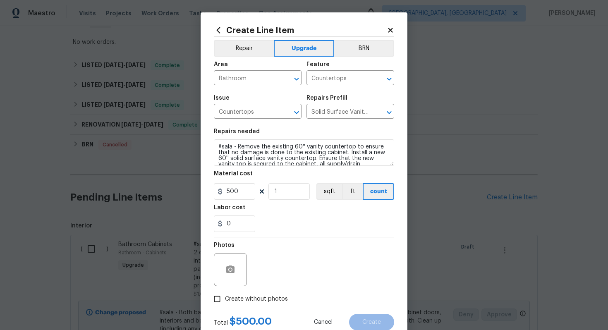
click at [273, 298] on span "Create without photos" at bounding box center [256, 299] width 63 height 9
click at [225, 298] on input "Create without photos" at bounding box center [217, 299] width 16 height 16
checkbox input "true"
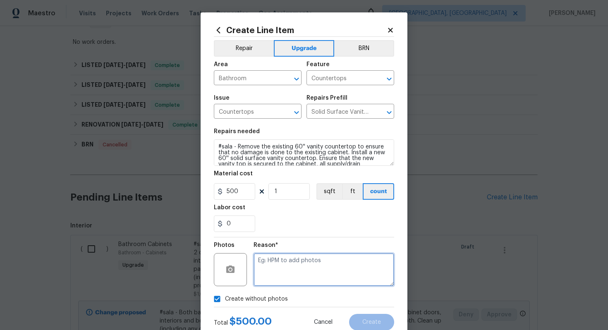
click at [284, 263] on textarea at bounding box center [324, 269] width 141 height 33
type textarea "n/a"
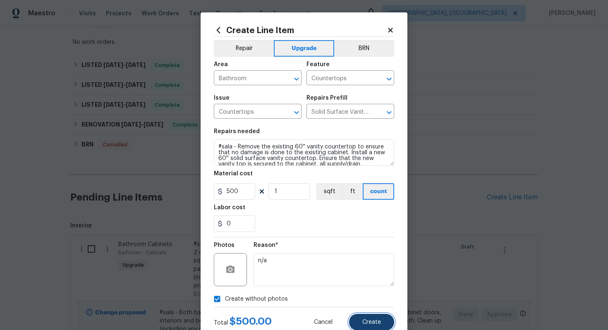
click at [373, 322] on span "Create" at bounding box center [372, 323] width 19 height 6
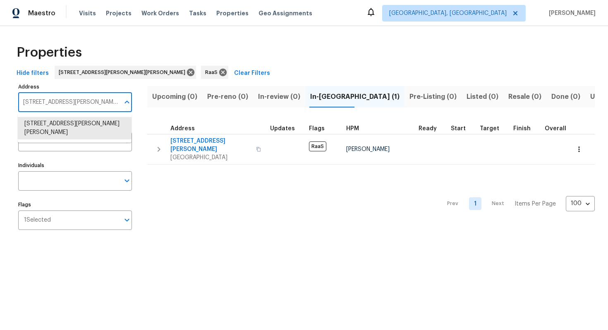
type input "757 Tanglewood Cir, Weston, FL 33327"
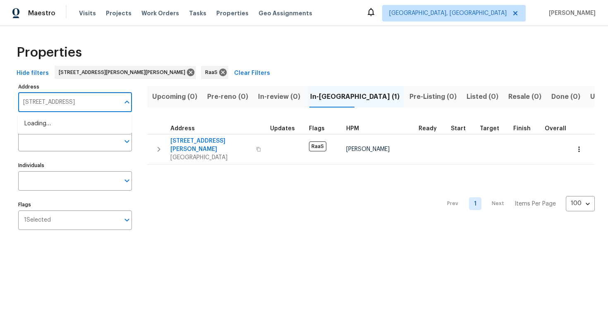
scroll to position [0, 7]
click at [72, 126] on li "757 Tanglewood Cir Weston FL 33327" at bounding box center [75, 124] width 114 height 14
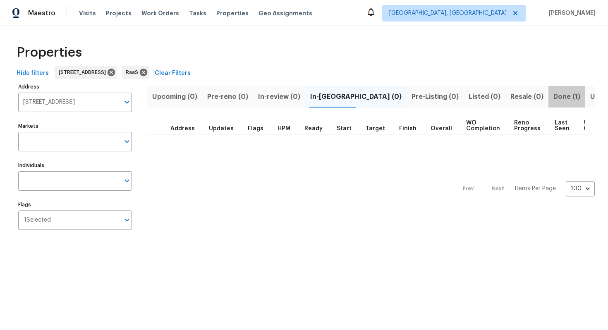
click at [554, 95] on span "Done (1)" at bounding box center [567, 97] width 27 height 12
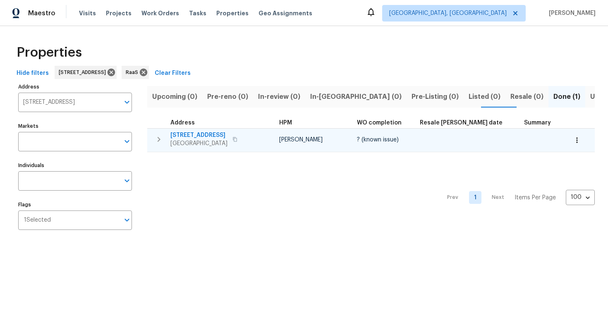
click at [198, 134] on span "757 Tanglewood Cir" at bounding box center [199, 135] width 57 height 8
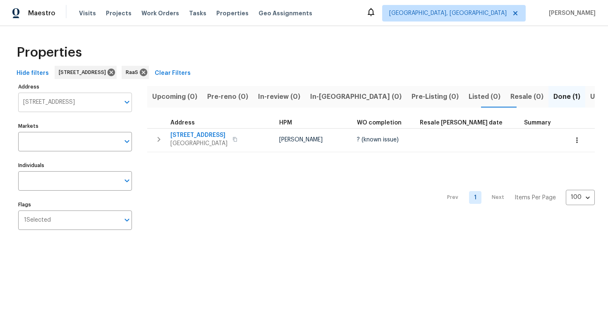
click at [71, 102] on input "757 Tanglewood Cir Weston FL 33327" at bounding box center [68, 102] width 101 height 19
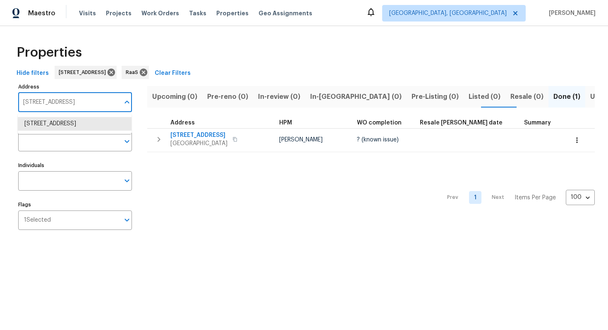
paste input "6730 32nd Ave N, Saint Petersburg, FL 33710"
type input "6730 32nd Ave N, Saint Petersburg, FL 33710"
click at [83, 124] on li "6730 32nd Ave N Saint Petersburg FL 33710" at bounding box center [75, 124] width 114 height 14
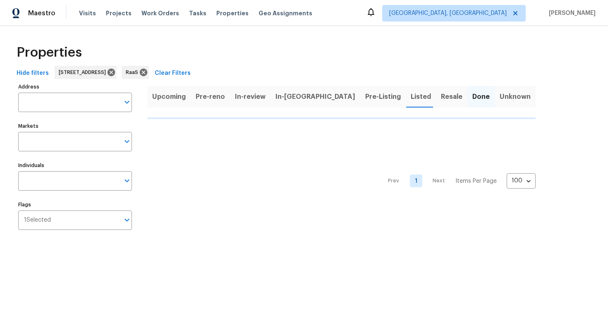
type input "6730 32nd Ave N Saint Petersburg FL 33710"
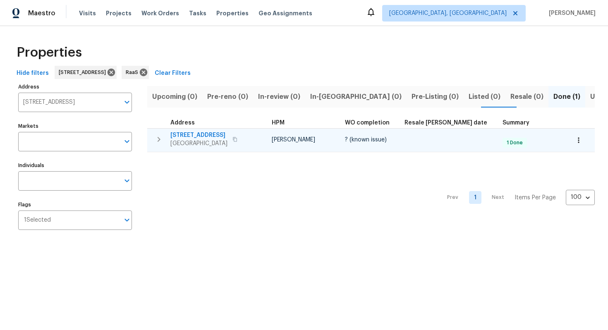
click at [205, 132] on span "6730 32nd Ave N" at bounding box center [199, 135] width 57 height 8
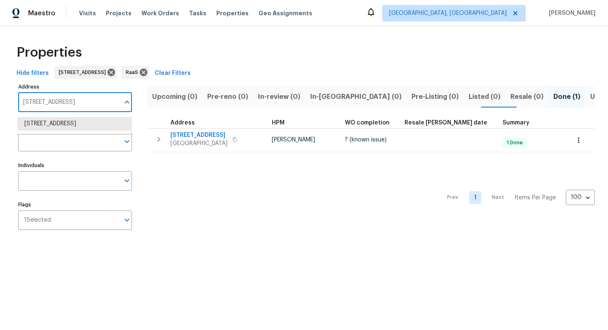
click at [54, 102] on input "6730 32nd Ave N Saint Petersburg FL 33710" at bounding box center [68, 102] width 101 height 19
paste input "[STREET_ADDRESS][PERSON_NAME]"
type input "[STREET_ADDRESS][PERSON_NAME]"
click at [59, 122] on li "17307 Lockwood Ridge Dr Tampa FL 33647" at bounding box center [75, 124] width 114 height 14
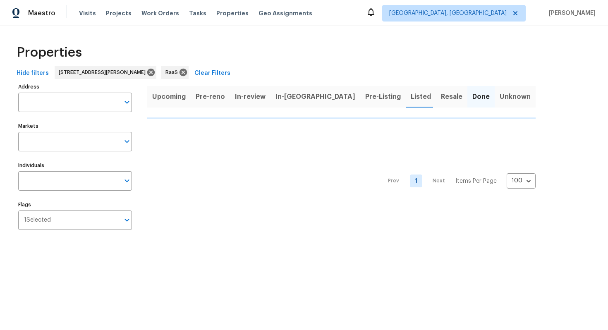
type input "17307 Lockwood Ridge Dr Tampa FL 33647"
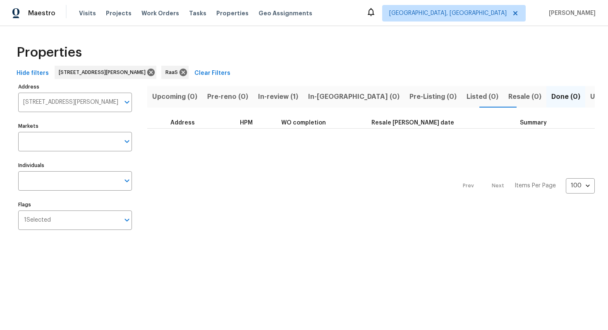
click at [273, 99] on span "In-review (1)" at bounding box center [278, 97] width 40 height 12
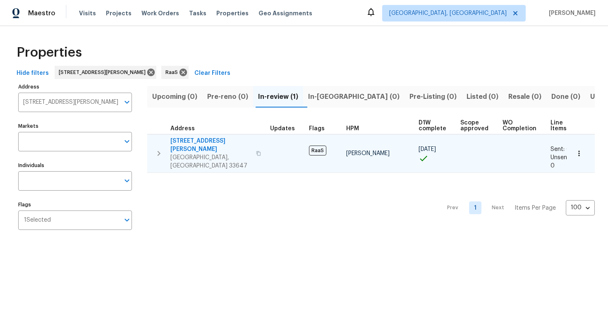
click at [197, 135] on td "17307 Lockwood Ridge Dr Tampa, FL 33647" at bounding box center [207, 154] width 120 height 38
click at [195, 154] on span "Tampa, FL 33647" at bounding box center [211, 162] width 81 height 17
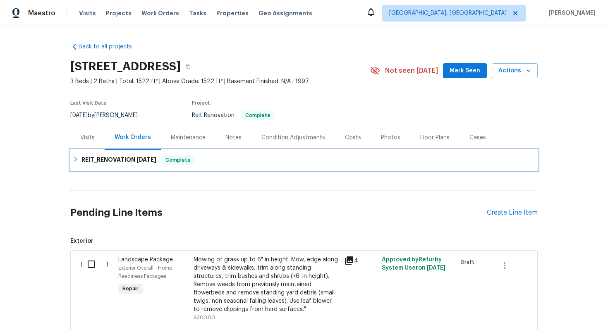
click at [192, 159] on span "Complete" at bounding box center [178, 160] width 32 height 8
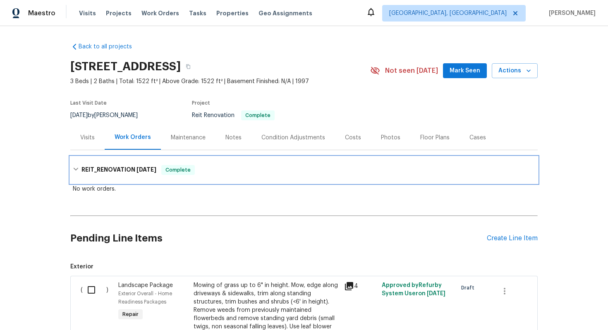
click at [110, 167] on h6 "REIT_RENOVATION 8/28/25" at bounding box center [119, 170] width 75 height 10
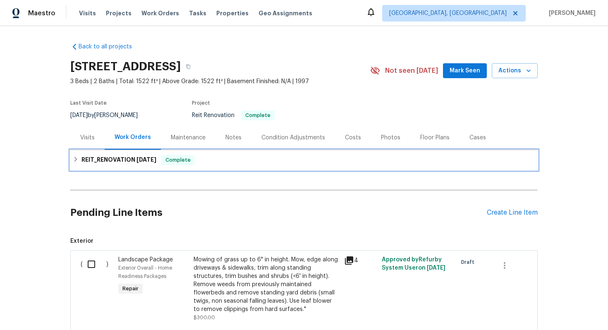
click at [110, 167] on div "REIT_RENOVATION 8/28/25 Complete" at bounding box center [304, 160] width 468 height 20
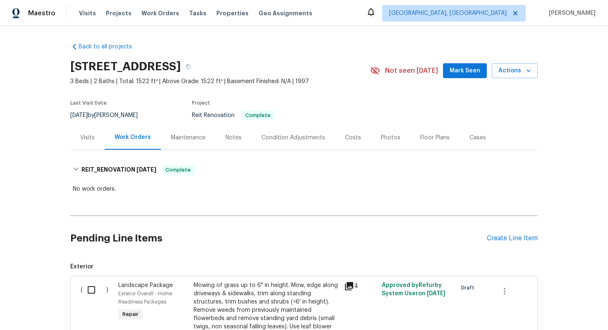
click at [352, 138] on div "Costs" at bounding box center [353, 138] width 16 height 8
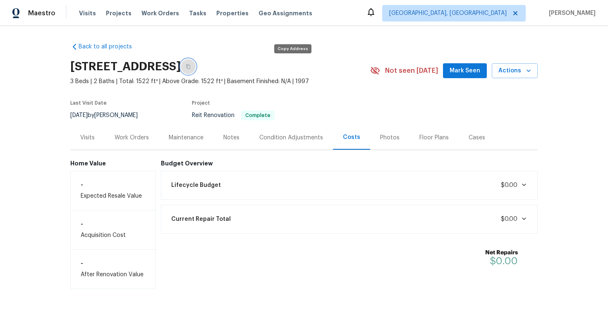
click at [191, 68] on icon "button" at bounding box center [188, 66] width 5 height 5
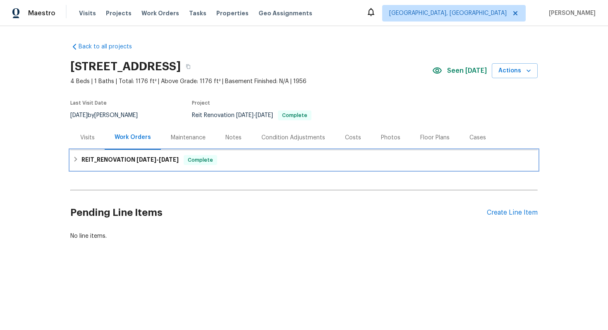
click at [147, 152] on div "REIT_RENOVATION 8/22/25 - 8/27/25 Complete" at bounding box center [304, 160] width 468 height 20
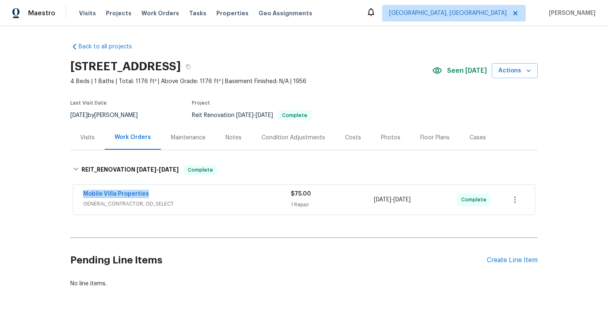
drag, startPoint x: 76, startPoint y: 193, endPoint x: 178, endPoint y: 193, distance: 101.8
click at [178, 193] on div "Mobile Villa Properties GENERAL_CONTRACTOR, OD_SELECT $75.00 1 Repair 8/22/2025…" at bounding box center [304, 200] width 462 height 30
copy link "Mobile Villa Properties"
click at [348, 137] on div "Costs" at bounding box center [353, 138] width 16 height 8
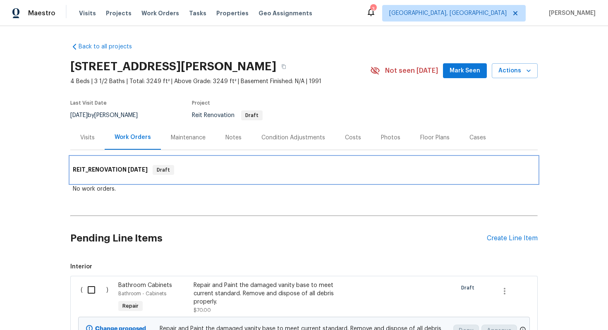
click at [175, 169] on div "REIT_RENOVATION [DATE] Draft" at bounding box center [304, 170] width 463 height 10
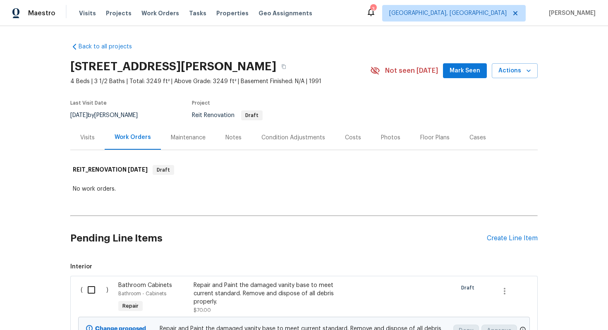
click at [345, 137] on div "Costs" at bounding box center [353, 138] width 16 height 8
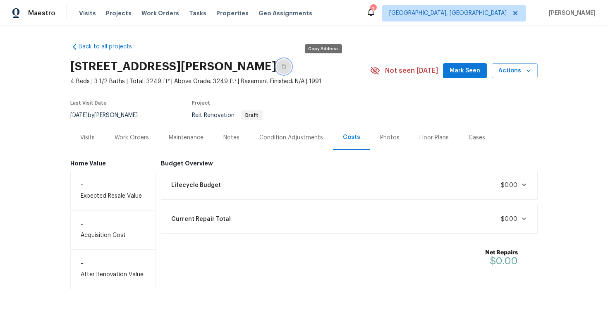
click at [286, 68] on icon "button" at bounding box center [283, 66] width 5 height 5
